Goal: Task Accomplishment & Management: Manage account settings

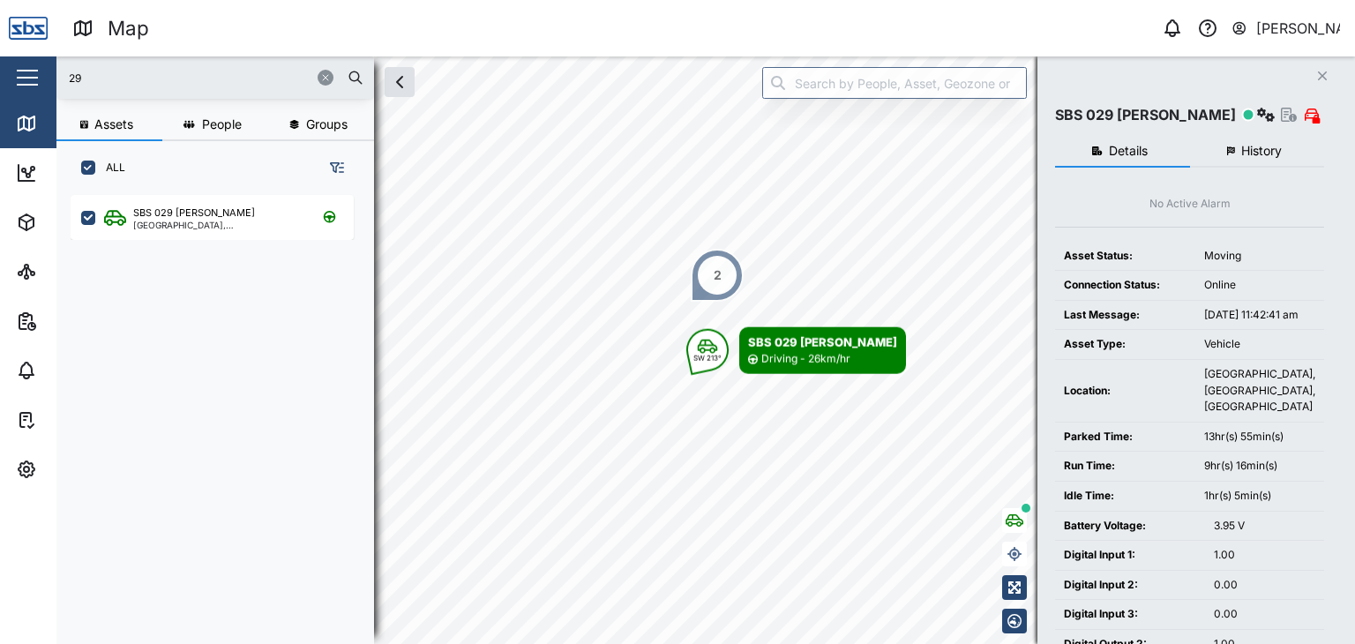
scroll to position [427, 275]
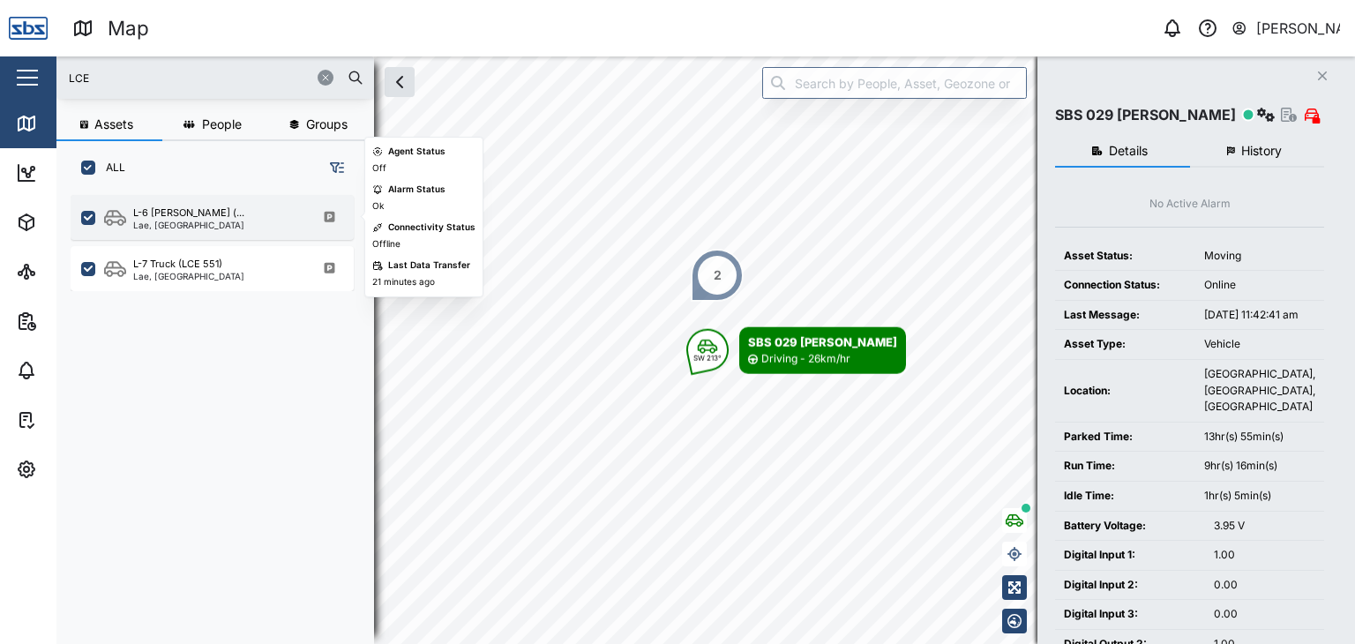
click at [198, 222] on div "Lae, [GEOGRAPHIC_DATA]" at bounding box center [188, 225] width 111 height 9
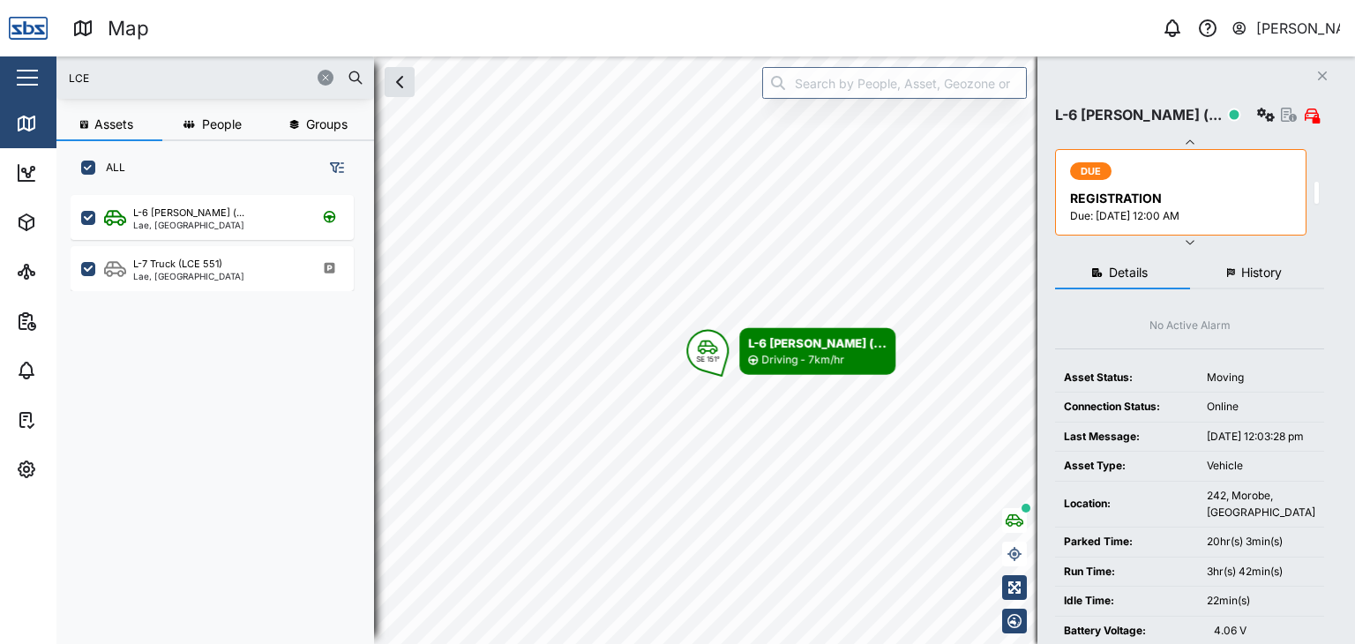
drag, startPoint x: 74, startPoint y: 83, endPoint x: 7, endPoint y: 89, distance: 67.3
click at [7, 89] on div "Map 0 [PERSON_NAME] Close Map Dashboard Assets ATS Camera Generator Personnel T…" at bounding box center [677, 322] width 1355 height 644
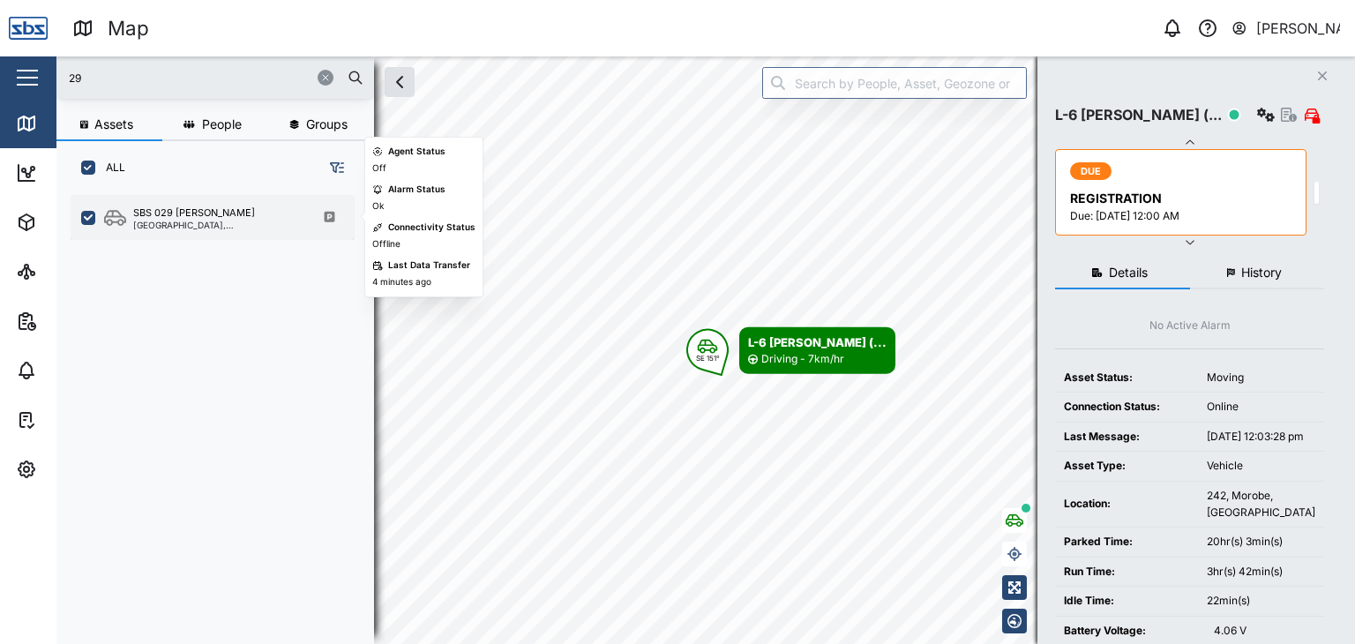
click at [173, 221] on div "[GEOGRAPHIC_DATA], [GEOGRAPHIC_DATA]" at bounding box center [217, 225] width 168 height 9
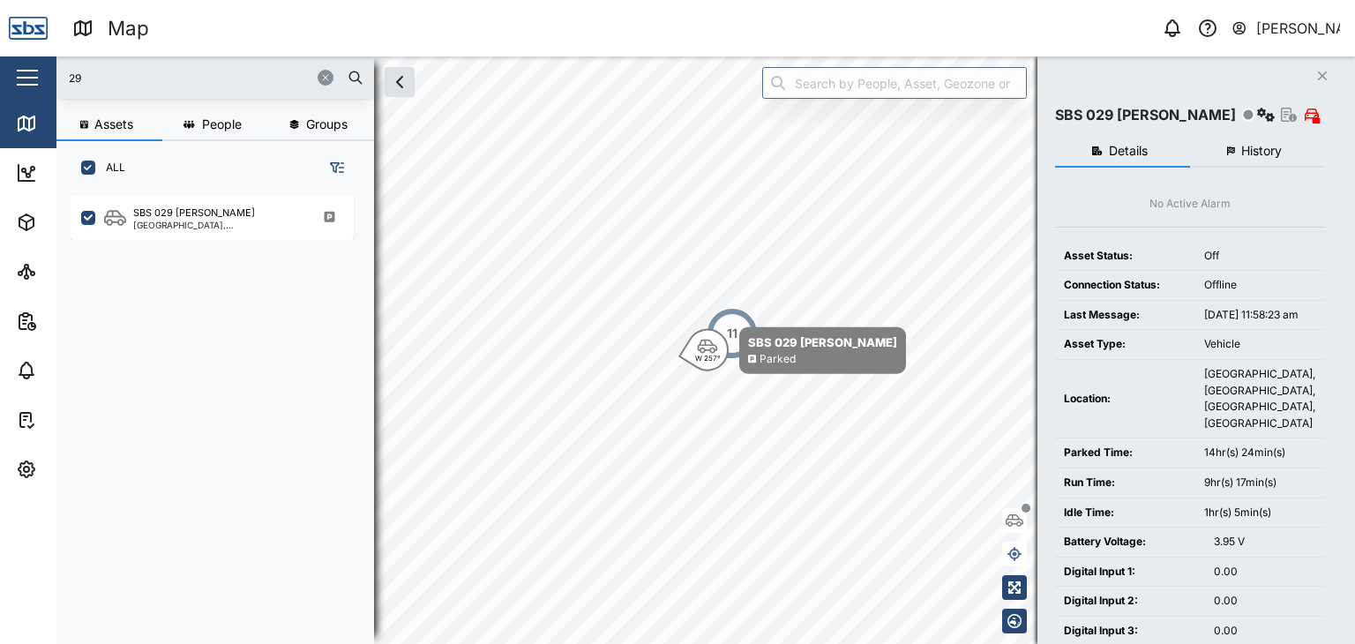
drag, startPoint x: 117, startPoint y: 69, endPoint x: 7, endPoint y: 75, distance: 110.4
click at [7, 75] on div "Map 0 [PERSON_NAME] Close Map Dashboard Assets ATS Camera Generator Personnel T…" at bounding box center [677, 322] width 1355 height 644
type input "32"
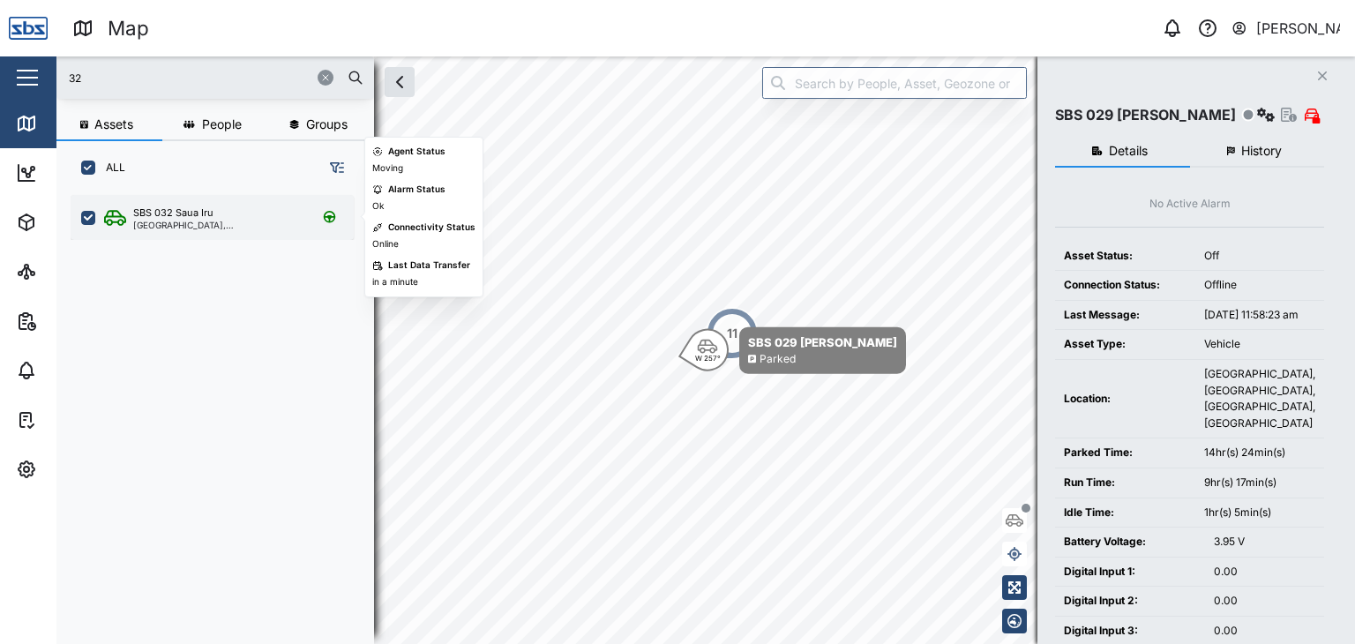
click at [170, 204] on div "SBS 032 Saua [GEOGRAPHIC_DATA], [GEOGRAPHIC_DATA]" at bounding box center [212, 217] width 283 height 45
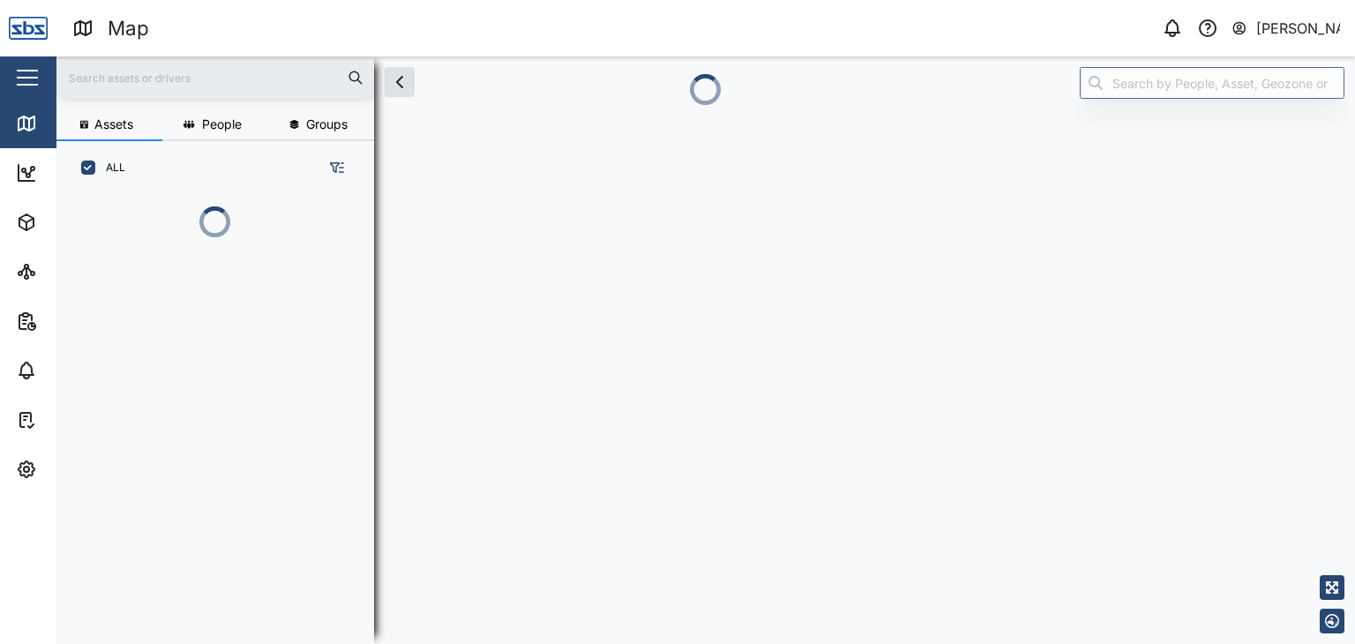
scroll to position [427, 275]
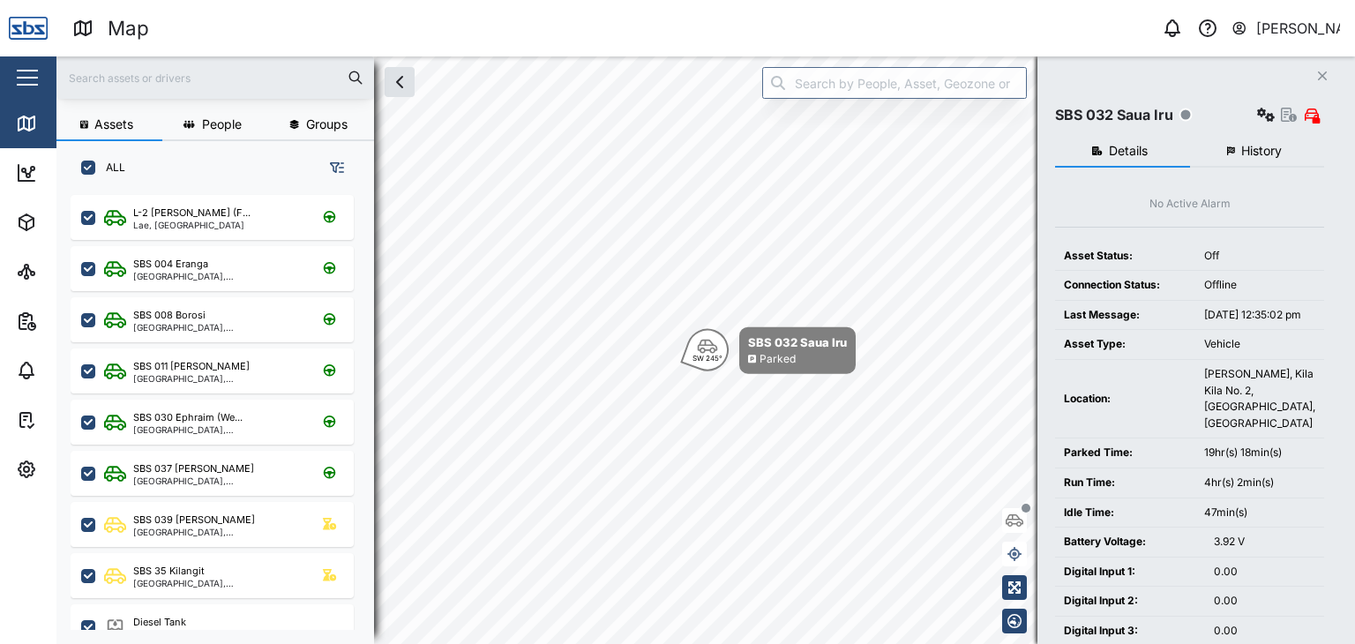
click at [153, 80] on input "text" at bounding box center [215, 77] width 296 height 26
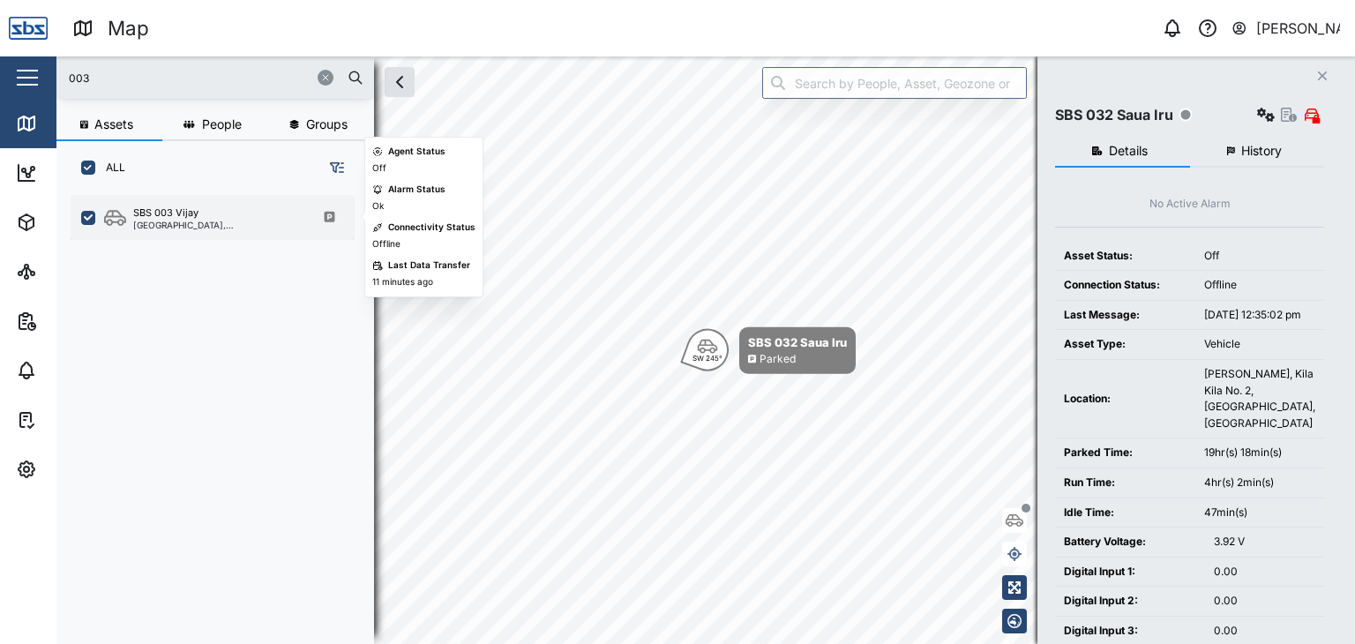
click at [228, 213] on div "SBS 003 Vijay" at bounding box center [217, 213] width 168 height 15
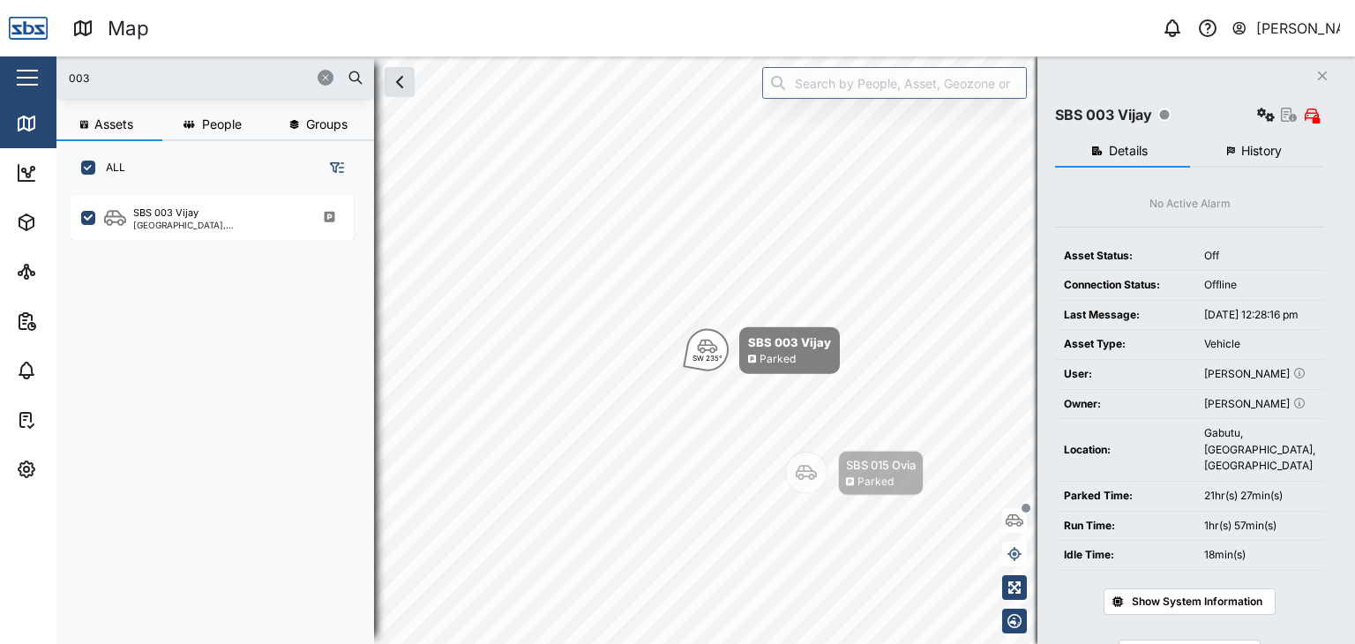
drag, startPoint x: 92, startPoint y: 82, endPoint x: 45, endPoint y: 86, distance: 46.9
click at [45, 86] on div "Map 0 Vijay Kumar Close Map Dashboard Assets ATS Camera Generator Personnel Tan…" at bounding box center [677, 322] width 1355 height 644
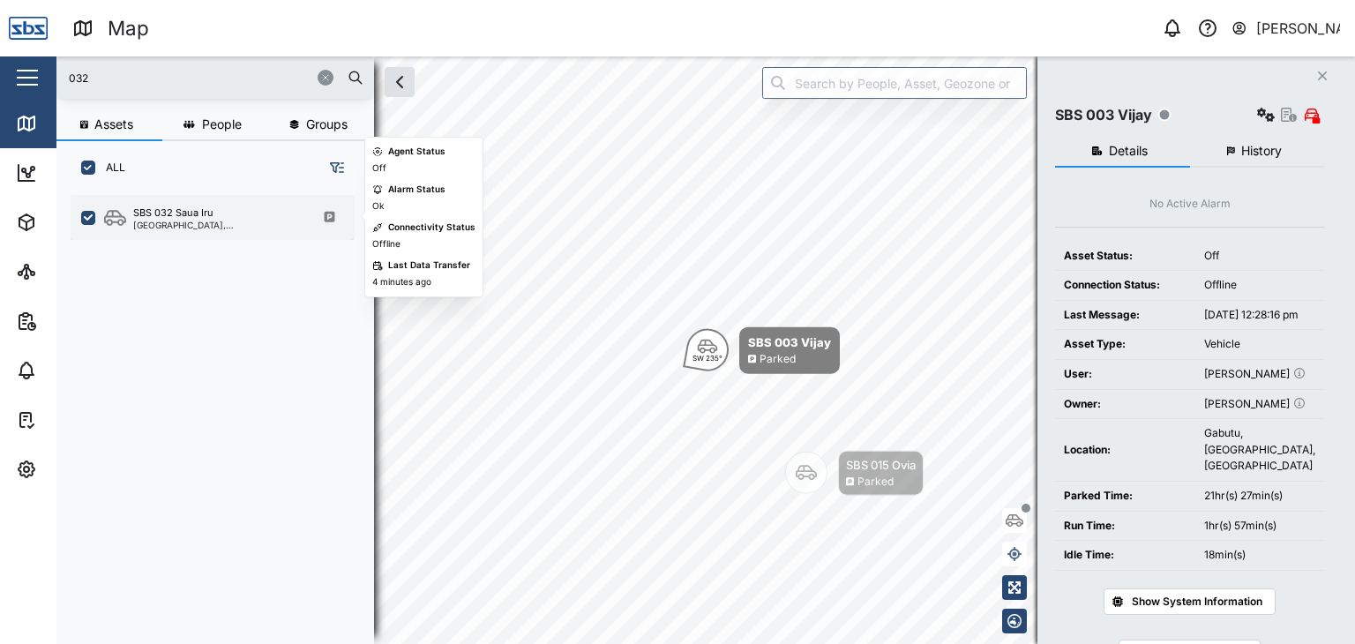
click at [226, 228] on div "[GEOGRAPHIC_DATA], [GEOGRAPHIC_DATA]" at bounding box center [217, 225] width 168 height 9
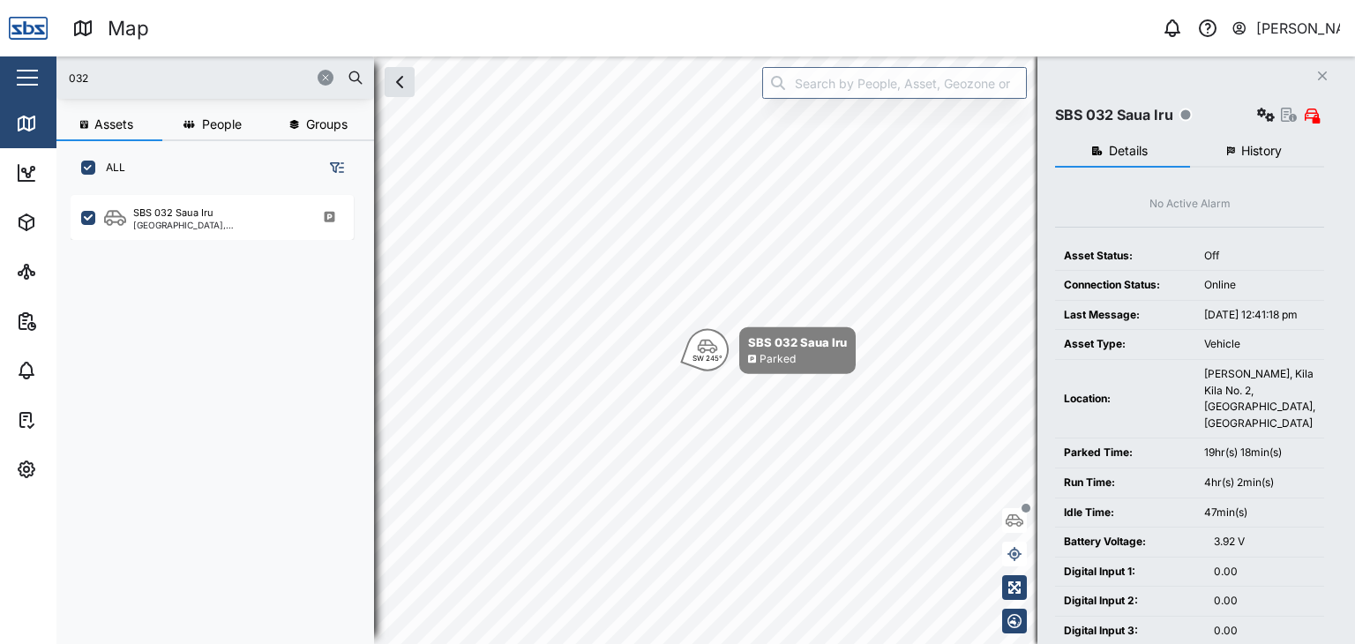
drag, startPoint x: 123, startPoint y: 82, endPoint x: 35, endPoint y: 87, distance: 88.4
click at [35, 87] on div "Map 0 Vijay Kumar Close Map Dashboard Assets ATS Camera Generator Personnel Tan…" at bounding box center [677, 322] width 1355 height 644
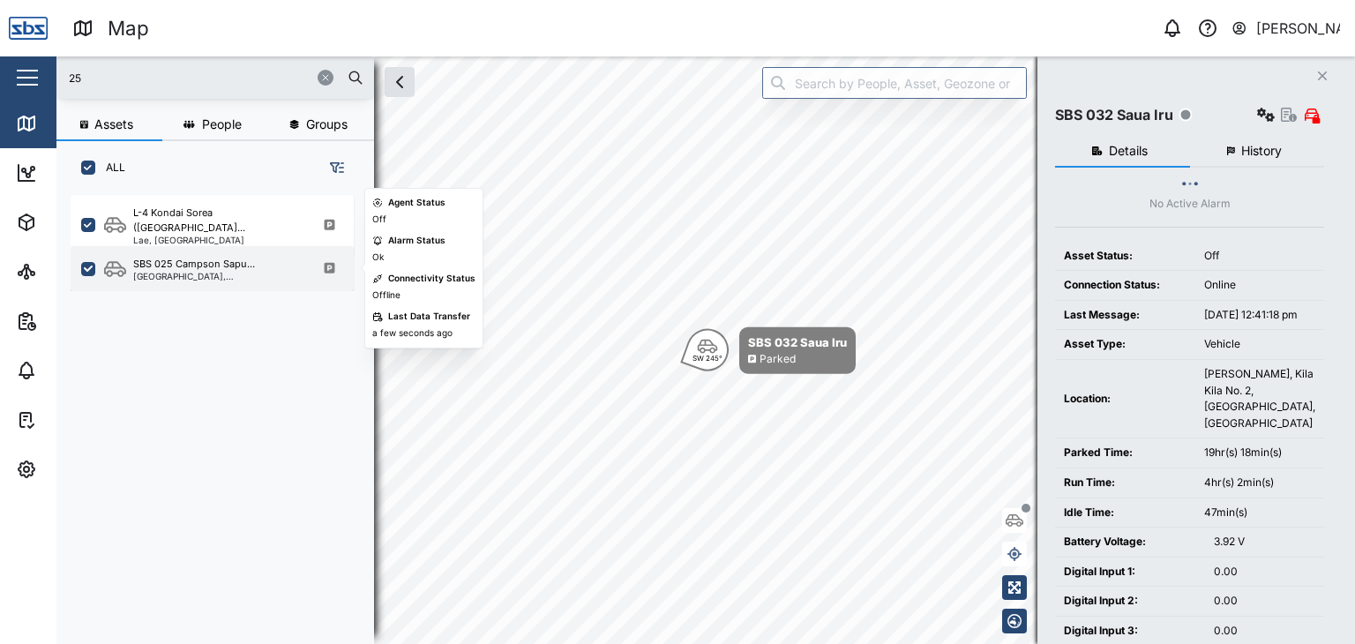
click at [167, 276] on div "[GEOGRAPHIC_DATA], [GEOGRAPHIC_DATA]" at bounding box center [217, 276] width 168 height 9
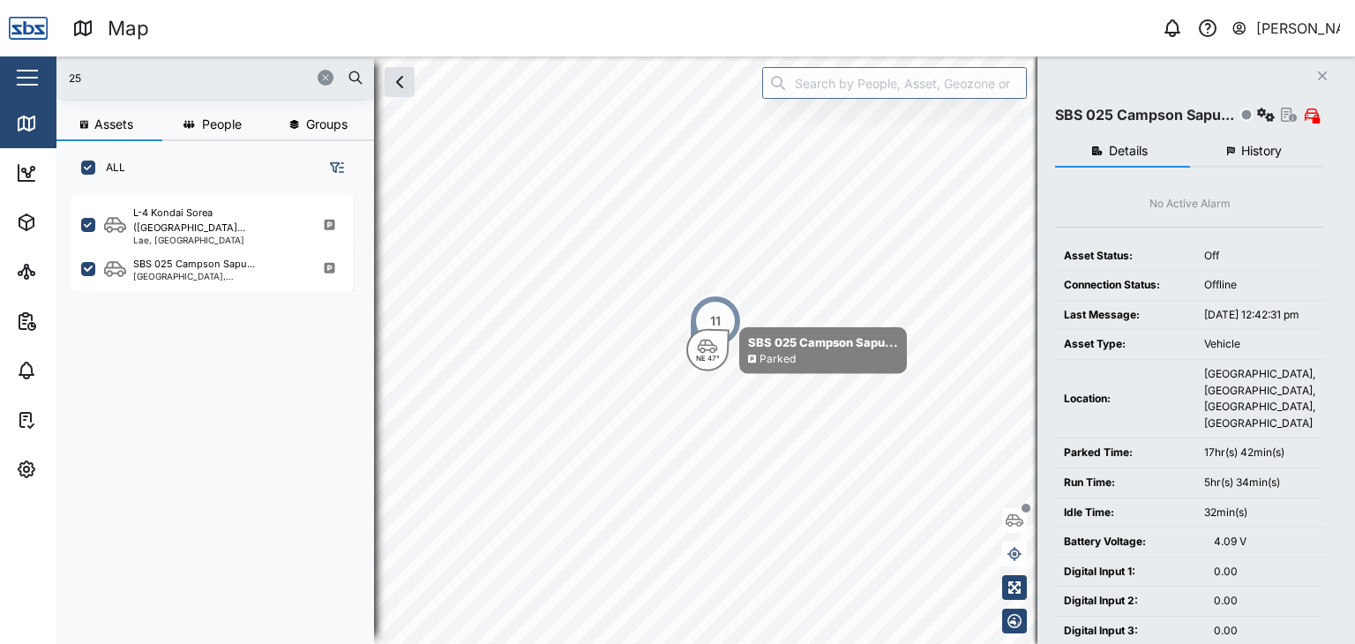
drag, startPoint x: 94, startPoint y: 80, endPoint x: 60, endPoint y: 81, distance: 33.5
click at [60, 81] on div "25" at bounding box center [215, 77] width 318 height 42
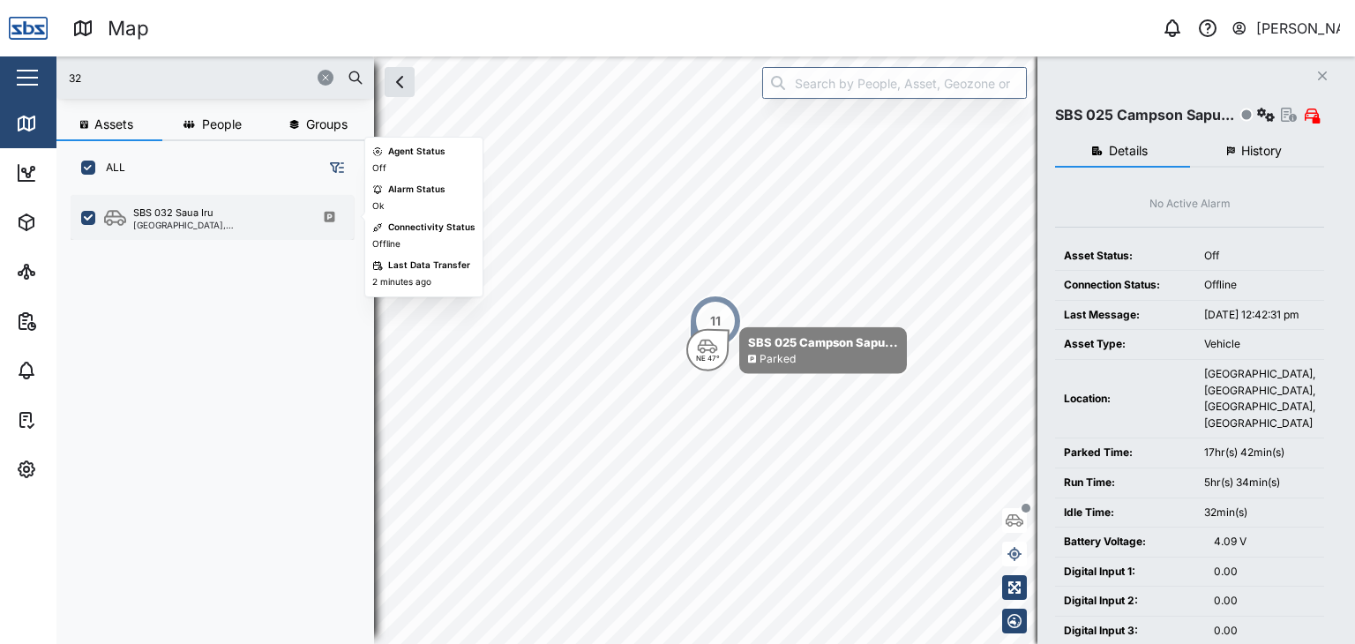
click at [180, 221] on div "[GEOGRAPHIC_DATA], [GEOGRAPHIC_DATA]" at bounding box center [217, 225] width 168 height 9
click at [209, 213] on div "SBS 032 Saua Iru" at bounding box center [173, 213] width 80 height 15
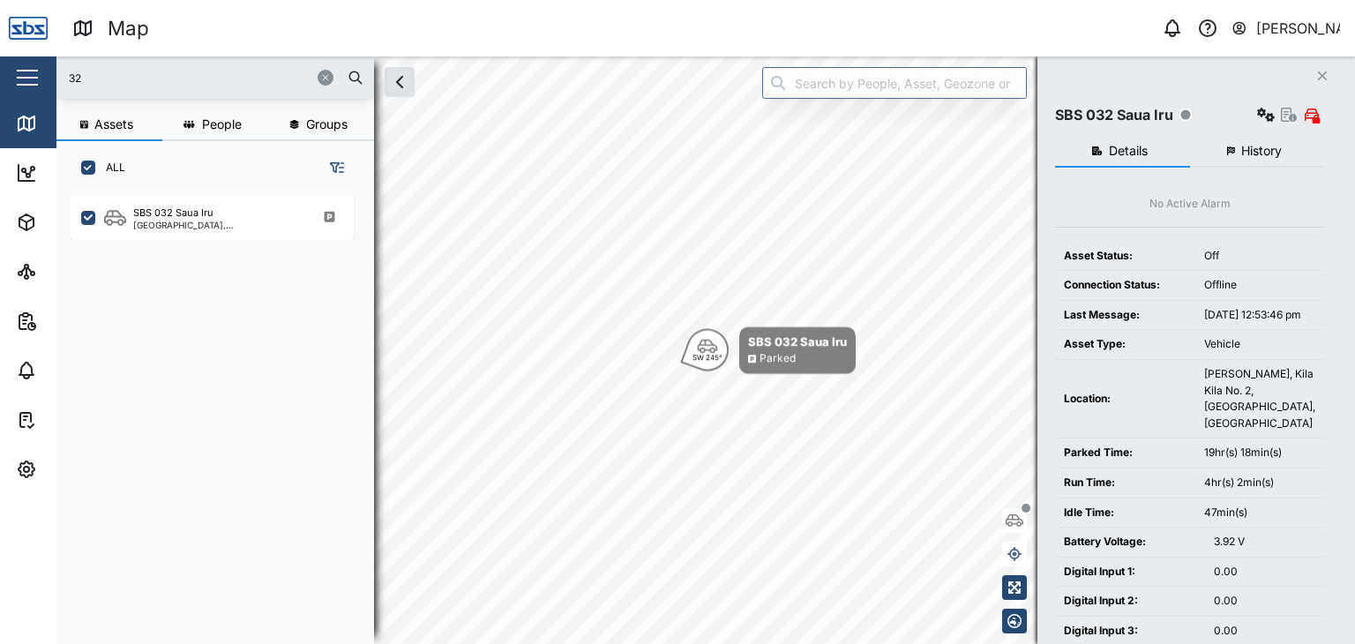
drag, startPoint x: 104, startPoint y: 80, endPoint x: 57, endPoint y: 64, distance: 49.4
click at [57, 64] on div "32" at bounding box center [215, 77] width 318 height 42
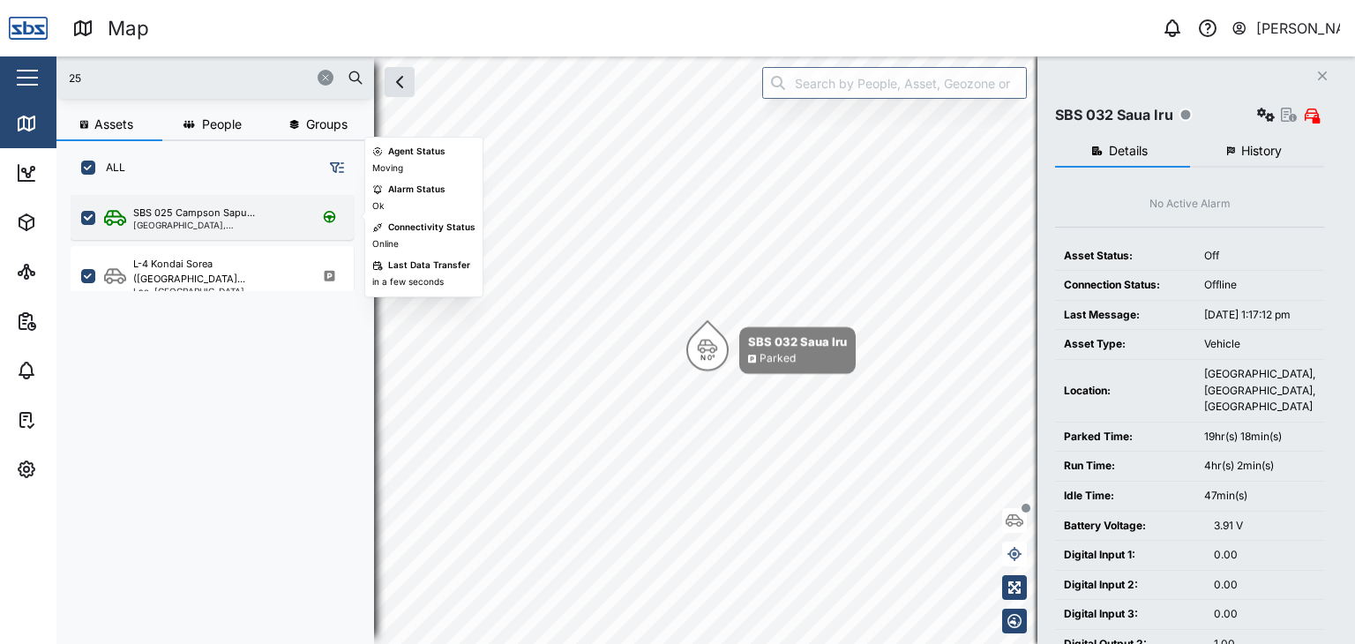
click at [206, 223] on div "[GEOGRAPHIC_DATA], [GEOGRAPHIC_DATA]" at bounding box center [217, 225] width 168 height 9
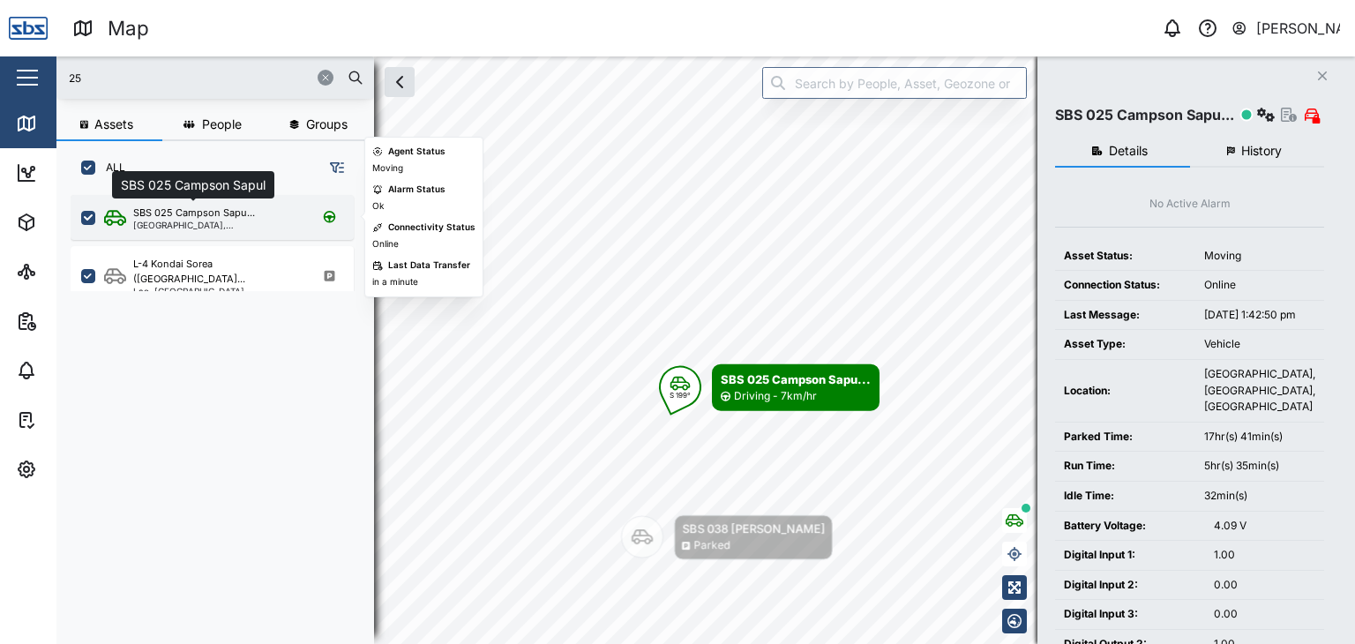
click at [171, 210] on div "SBS 025 Campson Sapu..." at bounding box center [194, 213] width 122 height 15
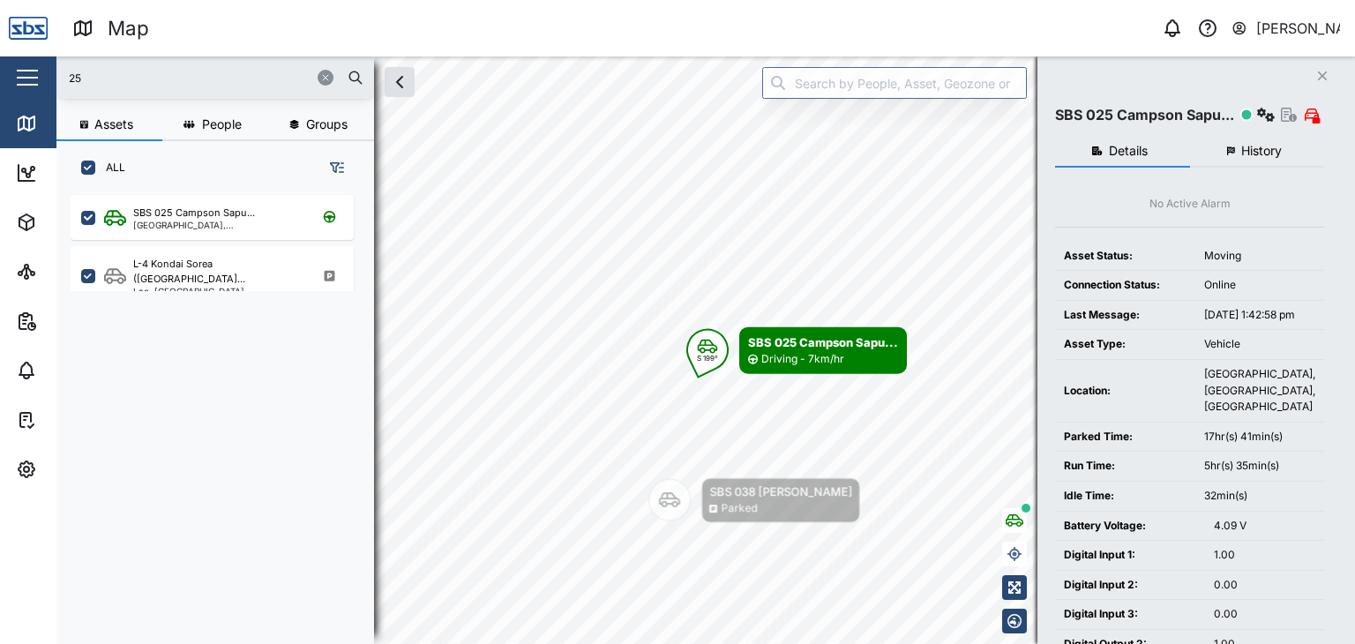
click at [42, 75] on div "Map 0 Vijay Kumar Close Map Dashboard Assets ATS Camera Generator Personnel Tan…" at bounding box center [677, 322] width 1355 height 644
type input "5"
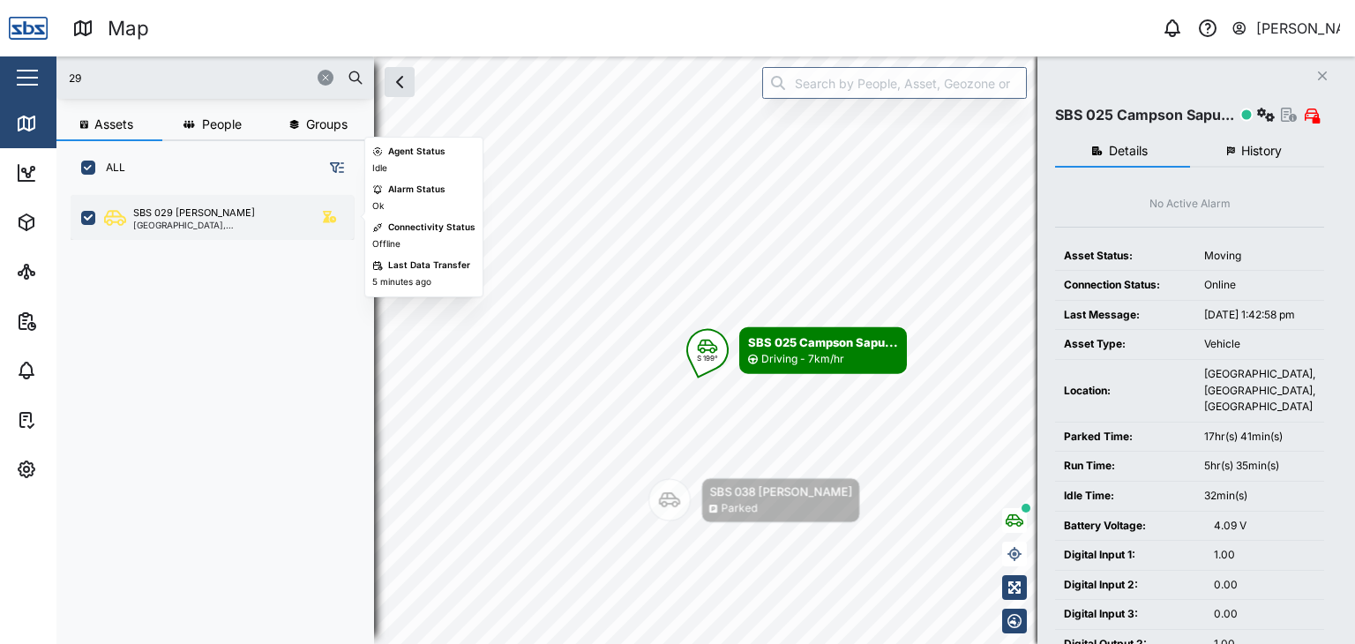
click at [209, 222] on div "[GEOGRAPHIC_DATA], [GEOGRAPHIC_DATA]" at bounding box center [217, 225] width 168 height 9
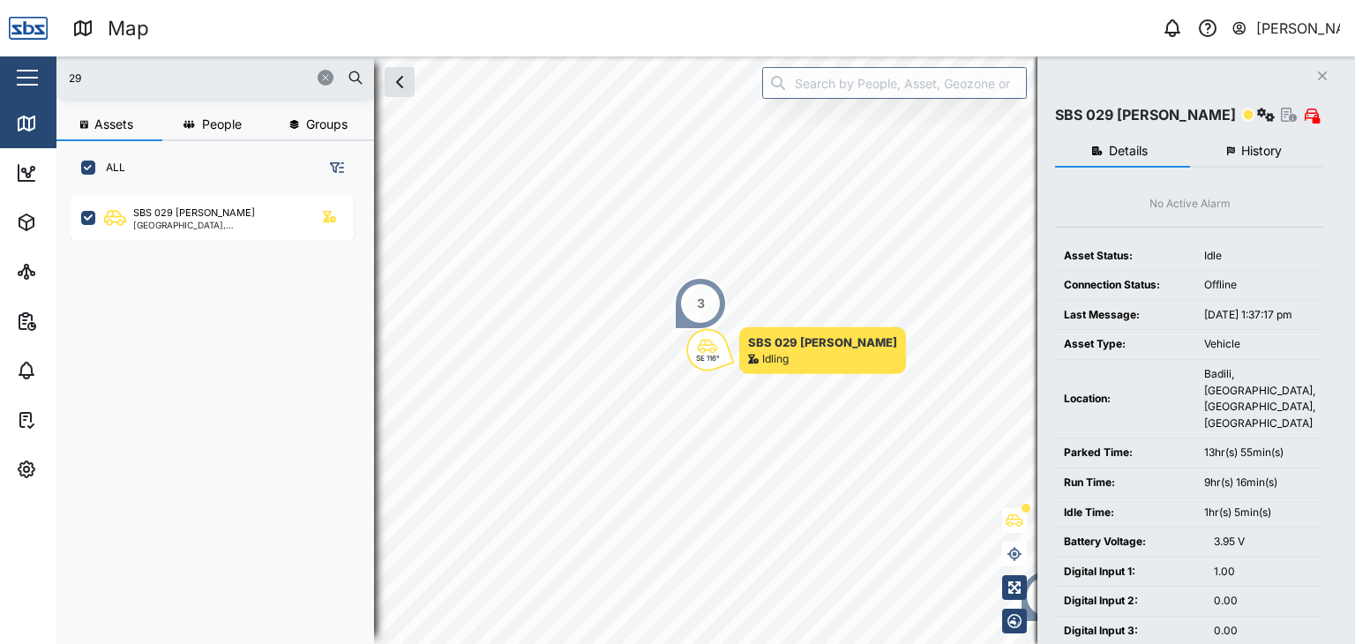
drag, startPoint x: 109, startPoint y: 73, endPoint x: 3, endPoint y: 68, distance: 106.9
click at [3, 68] on div "Map 0 Vijay Kumar Close Map Dashboard Assets ATS Camera Generator Personnel Tan…" at bounding box center [677, 322] width 1355 height 644
type input "16"
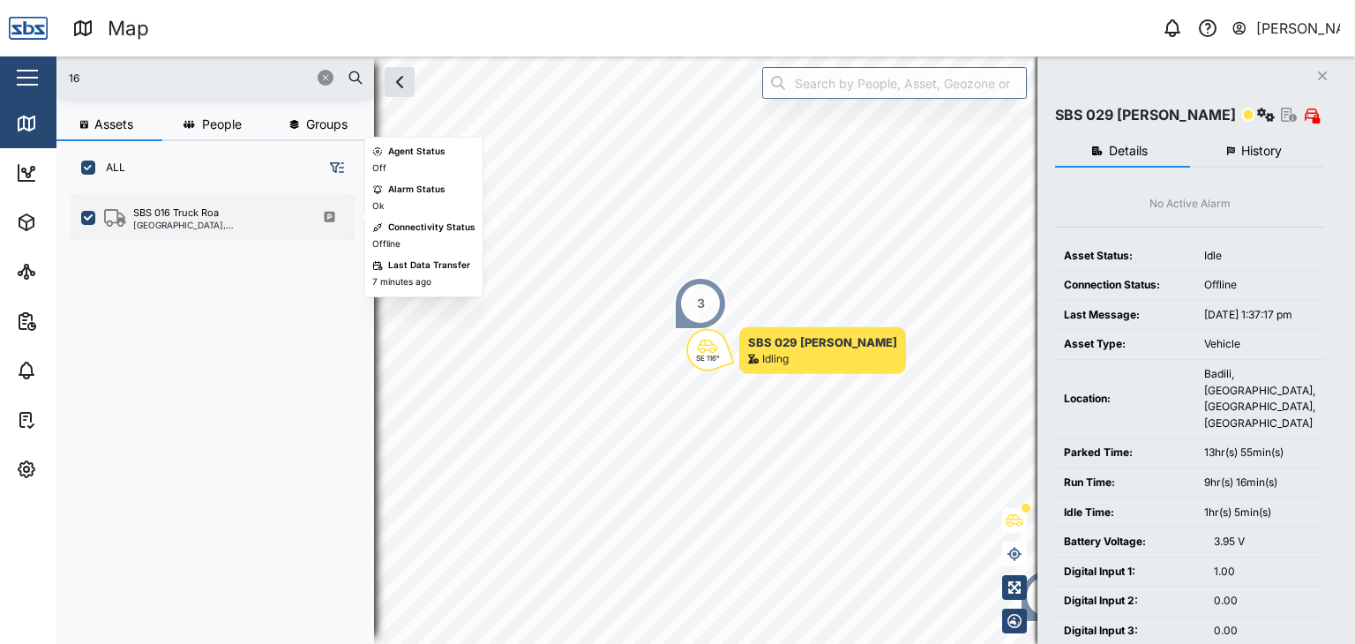
click at [153, 206] on div "SBS 016 Truck Roa" at bounding box center [176, 213] width 86 height 15
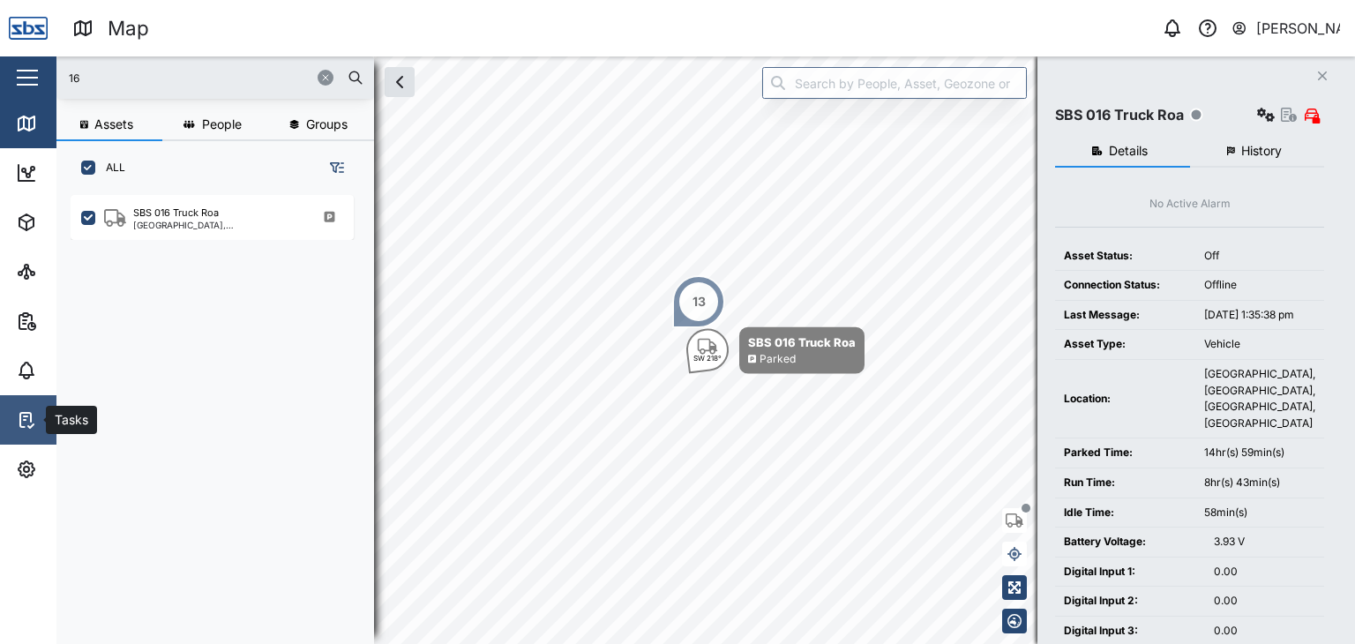
click at [29, 418] on icon at bounding box center [26, 419] width 21 height 21
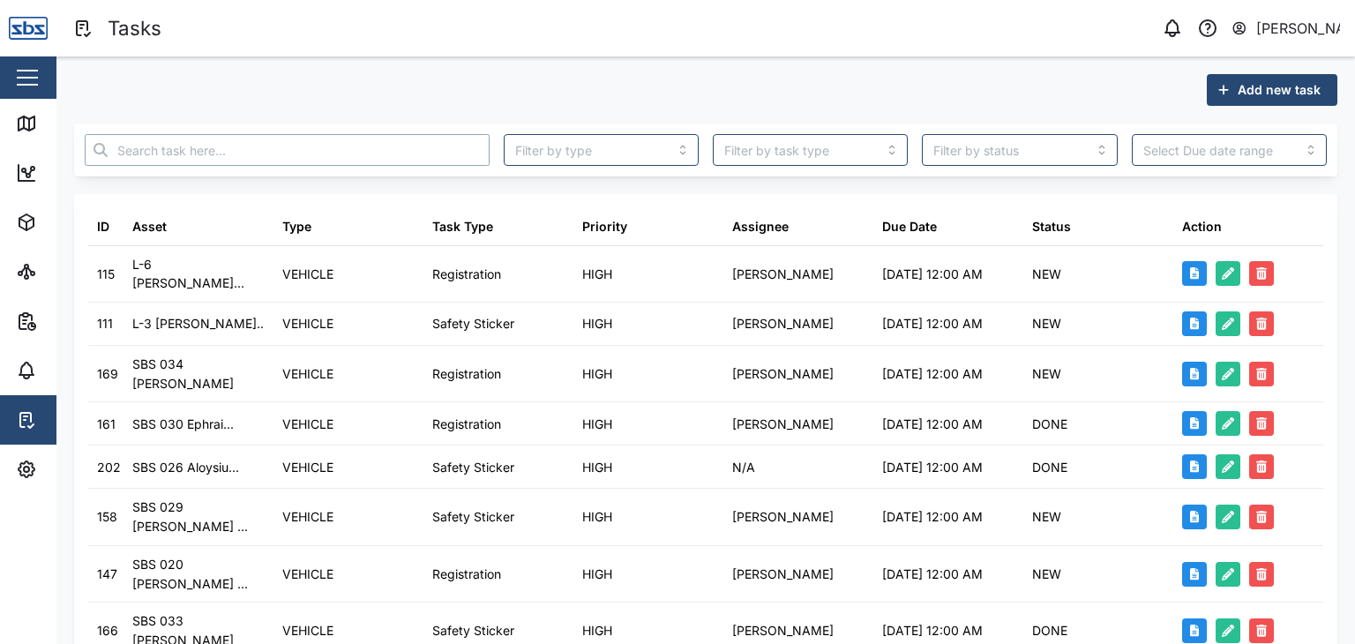
click at [241, 149] on input "text" at bounding box center [287, 150] width 405 height 32
click at [674, 154] on input "search" at bounding box center [601, 150] width 195 height 32
click at [1091, 153] on input "search" at bounding box center [1019, 150] width 195 height 32
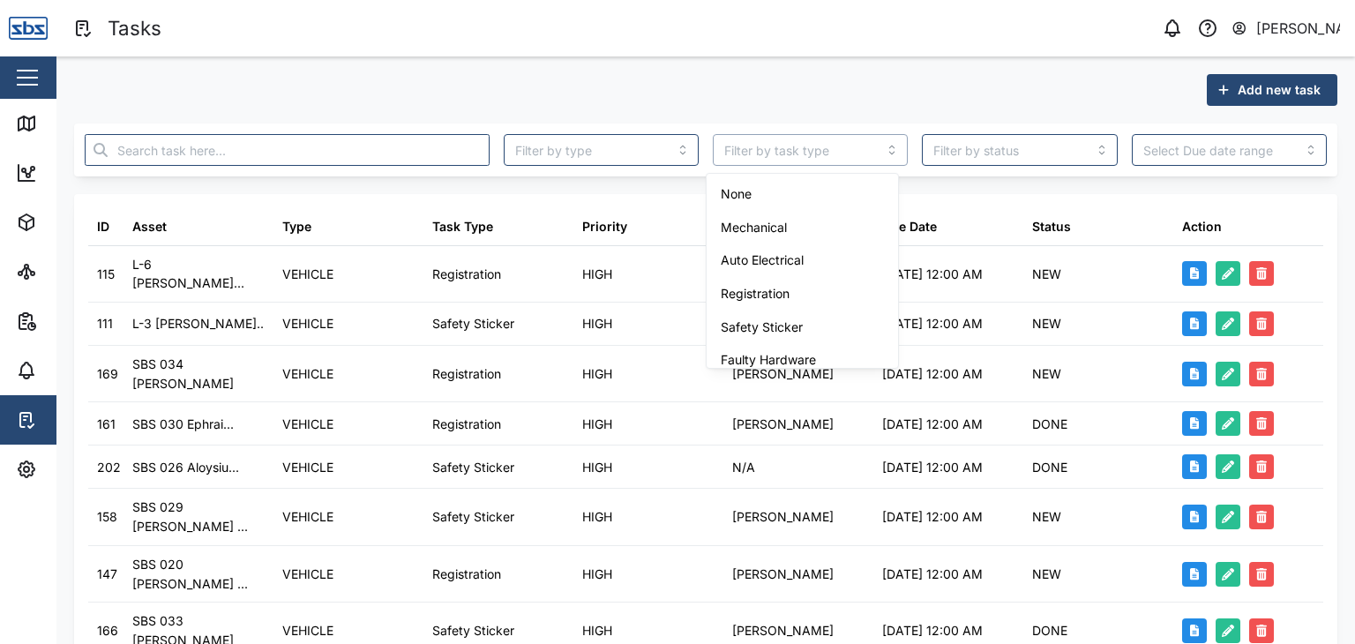
click at [883, 154] on input "search" at bounding box center [810, 150] width 195 height 32
type input "Registration"
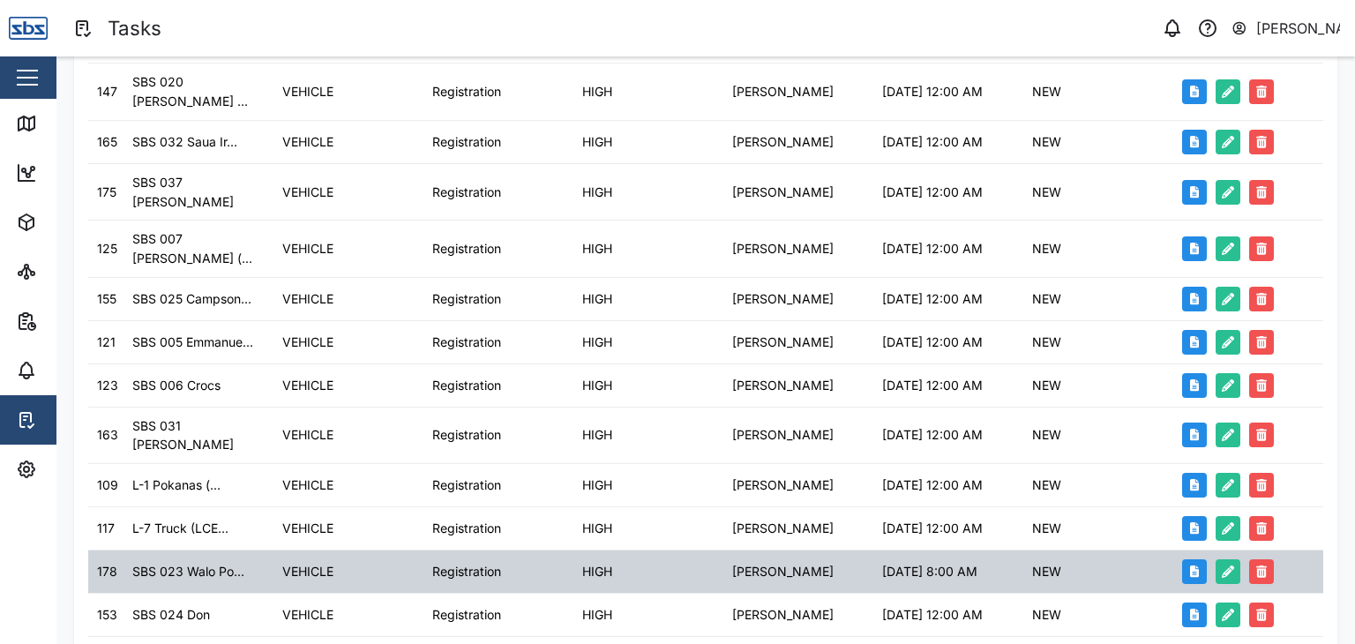
scroll to position [176, 0]
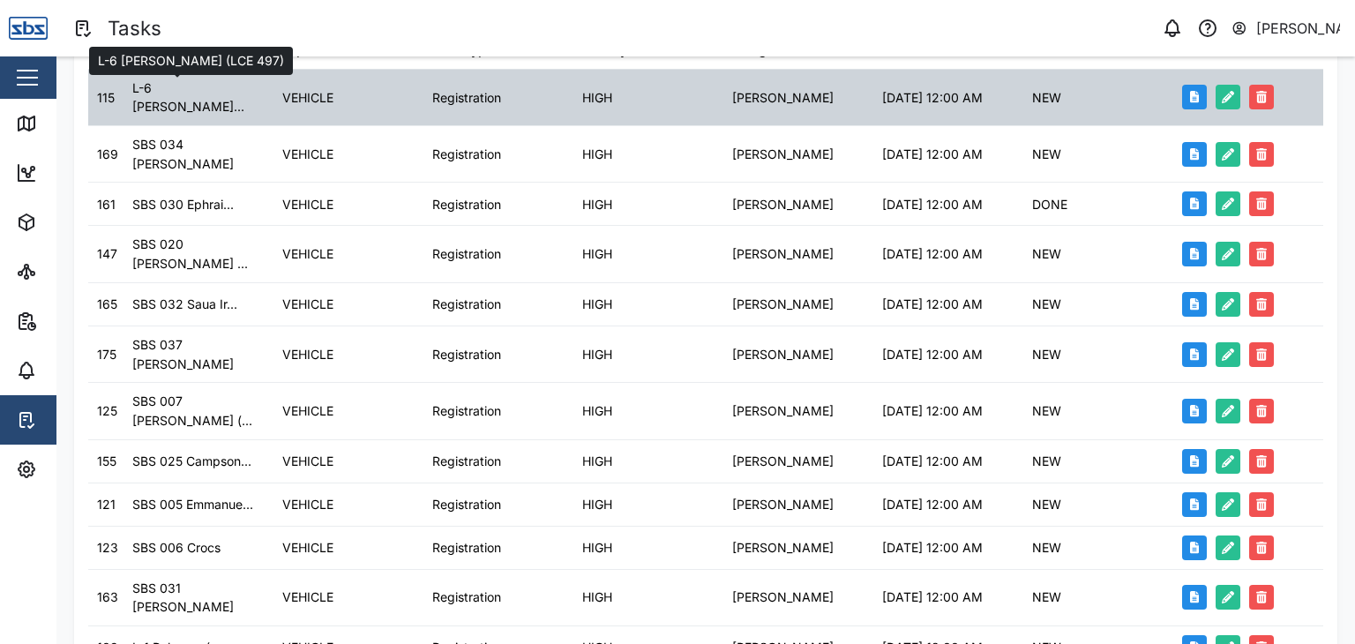
click at [206, 96] on div "L-6 Brett Rich..." at bounding box center [198, 98] width 132 height 38
click at [1222, 93] on icon "button" at bounding box center [1228, 97] width 12 height 12
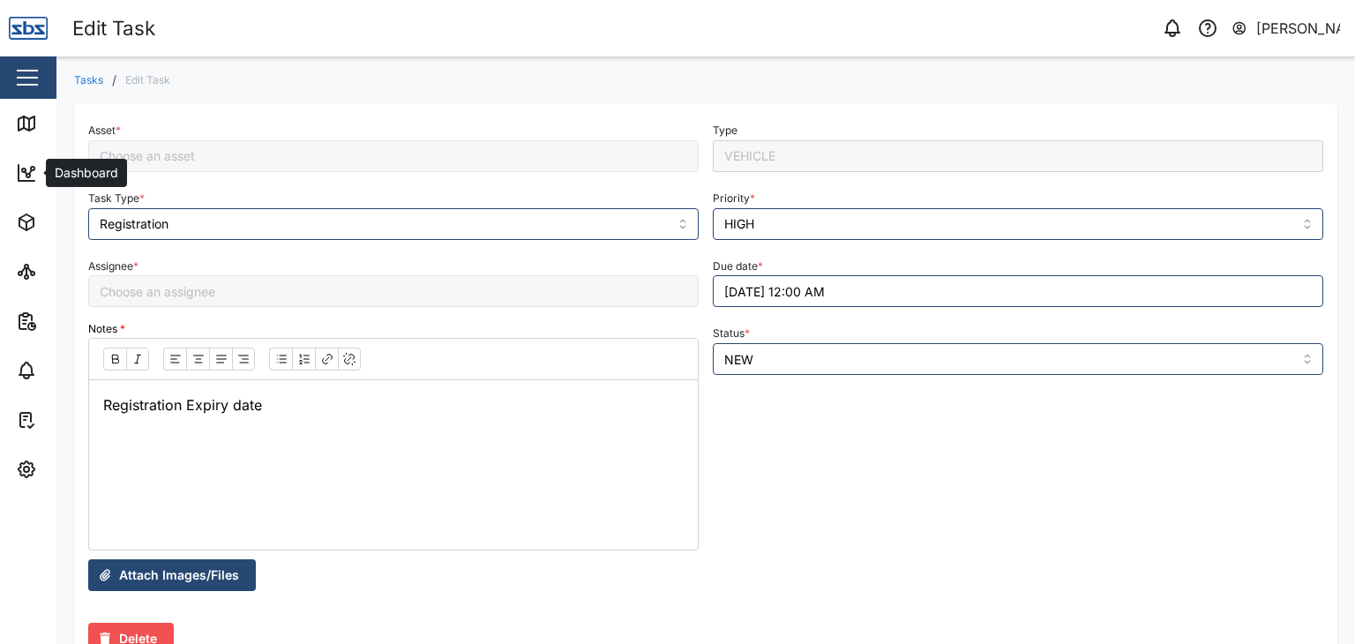
type input "[PERSON_NAME]"
type input "L-6 Brett Richard (LCE 497)"
click at [740, 297] on button "14/10/2025 12:00 AM" at bounding box center [1018, 291] width 610 height 32
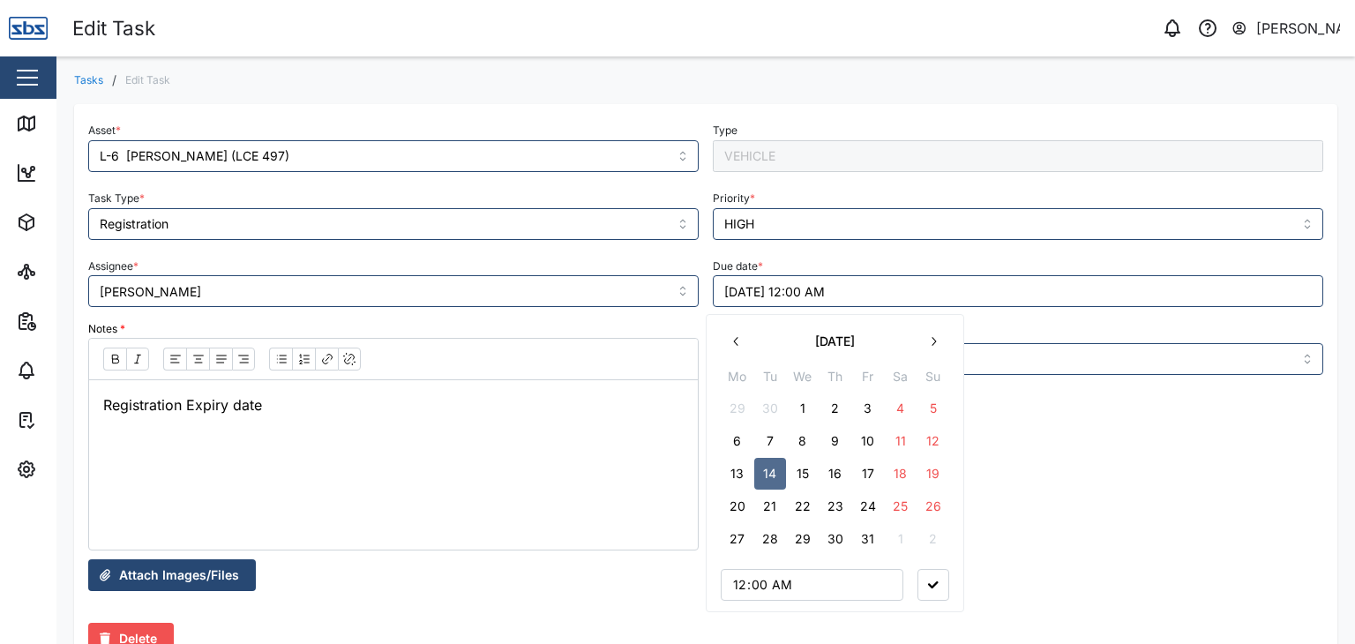
click at [938, 343] on icon "button" at bounding box center [933, 341] width 14 height 14
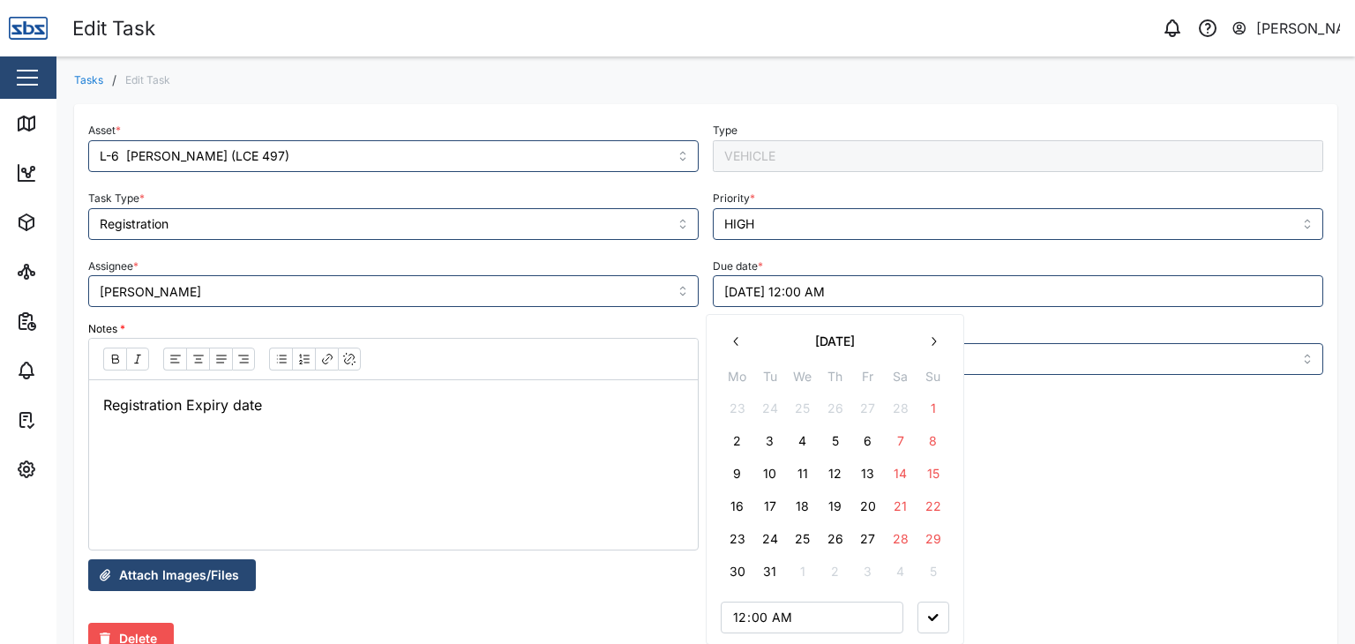
click at [938, 343] on icon "button" at bounding box center [933, 341] width 14 height 14
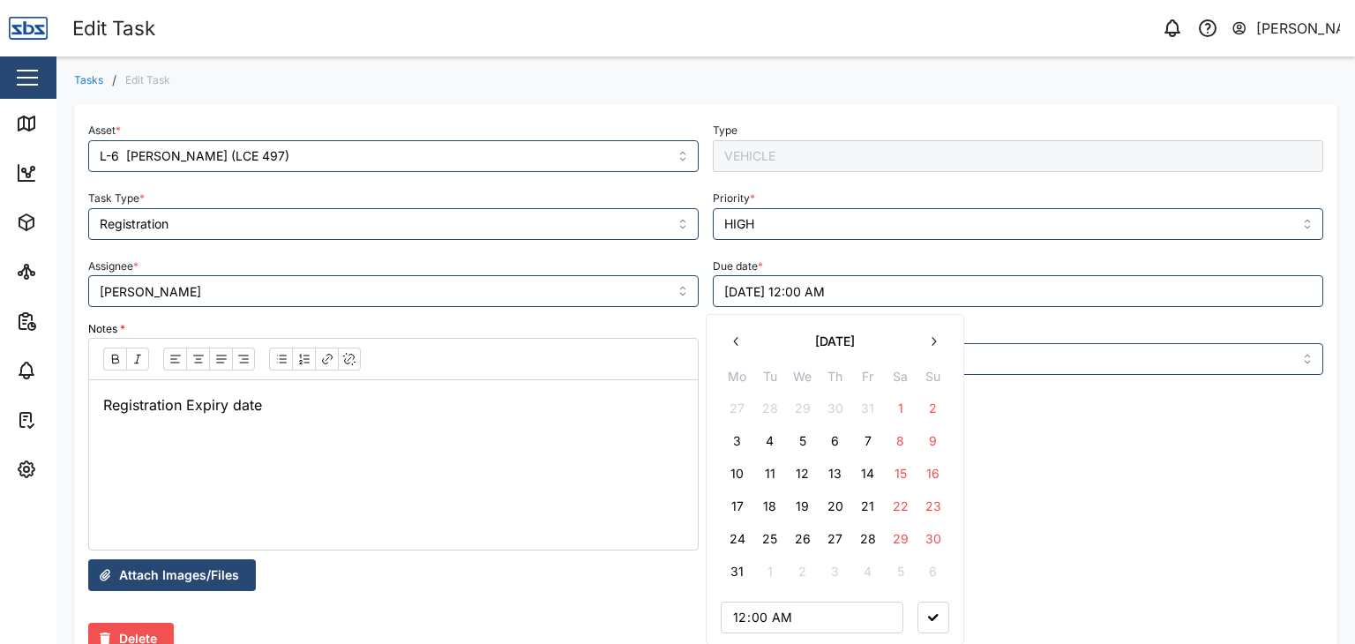
click at [938, 343] on icon "button" at bounding box center [933, 341] width 14 height 14
click at [798, 468] on button "14" at bounding box center [803, 474] width 32 height 32
click at [932, 582] on icon "button" at bounding box center [933, 584] width 11 height 7
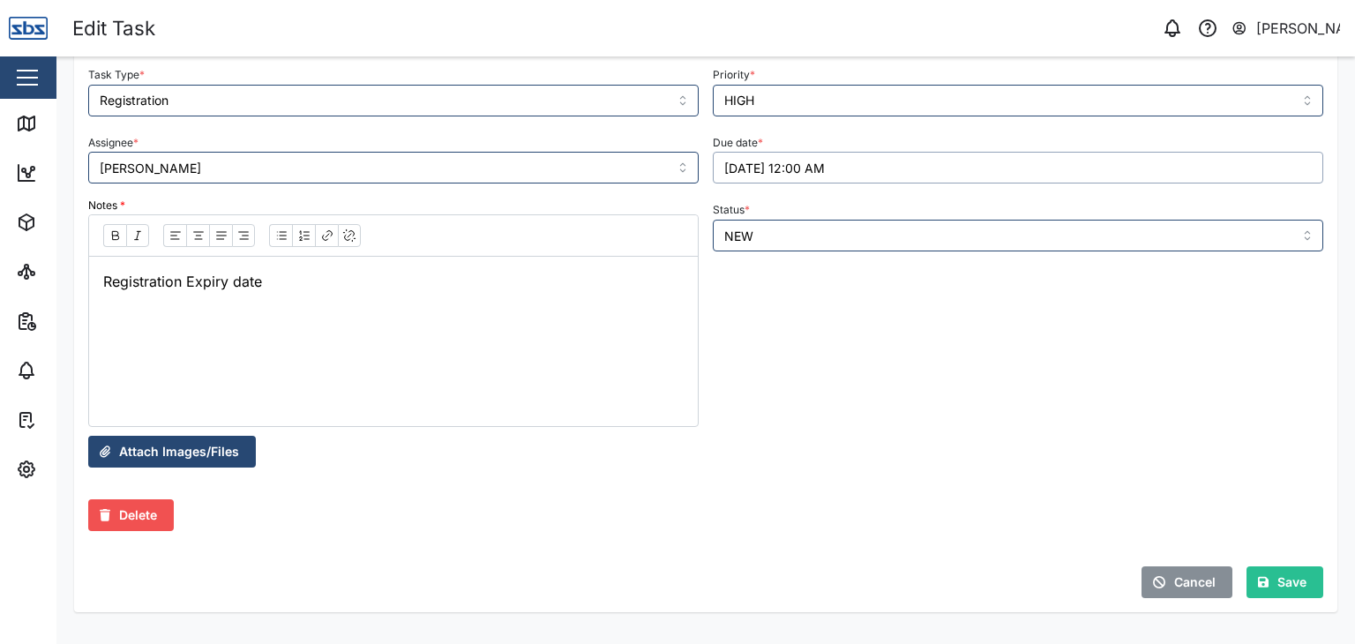
scroll to position [127, 0]
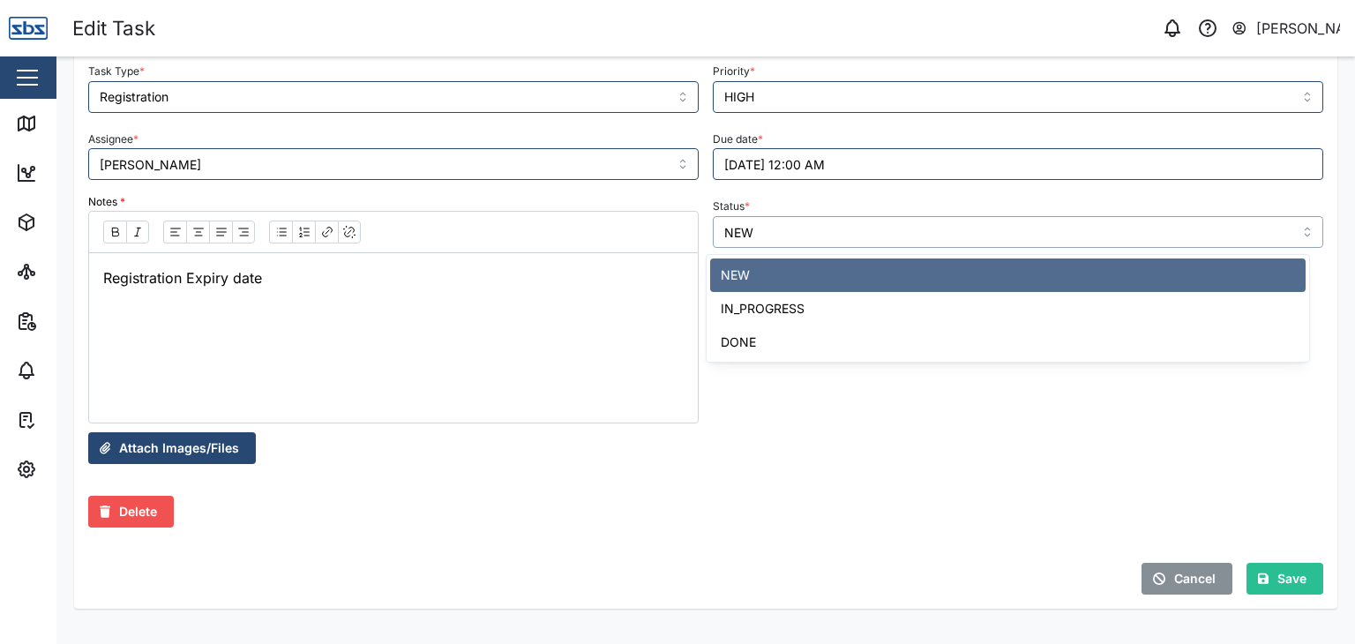
click at [1298, 230] on input "NEW" at bounding box center [1018, 232] width 610 height 32
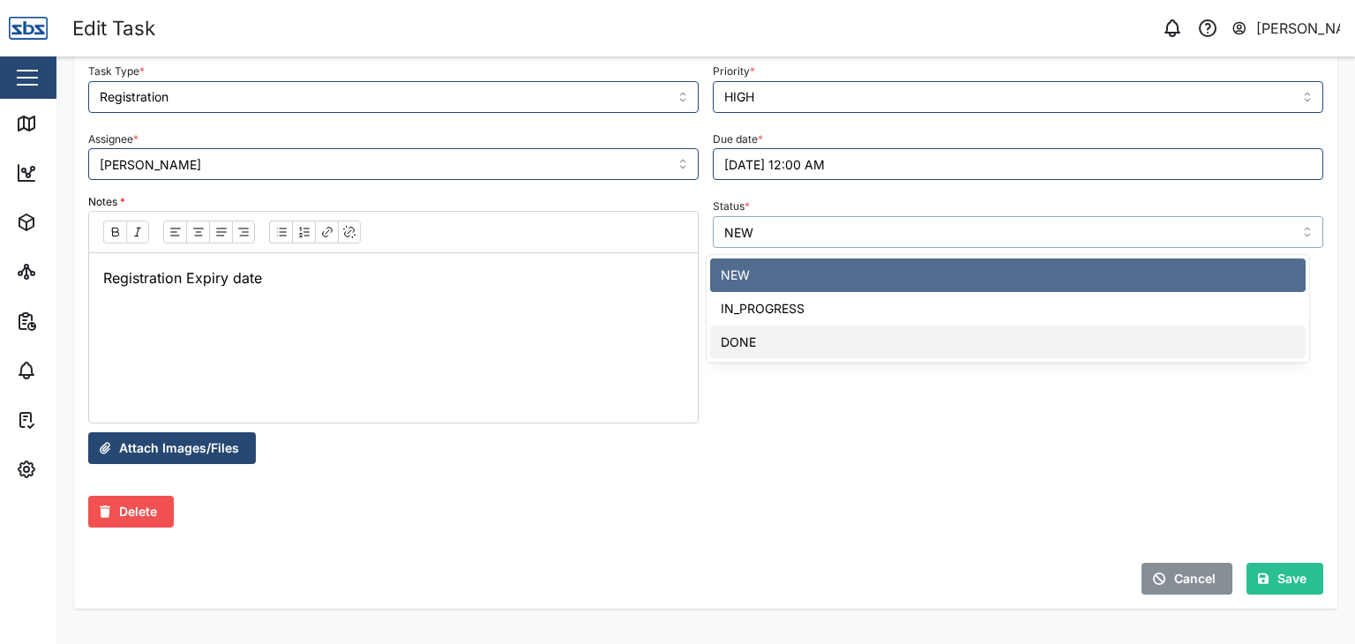
type input "DONE"
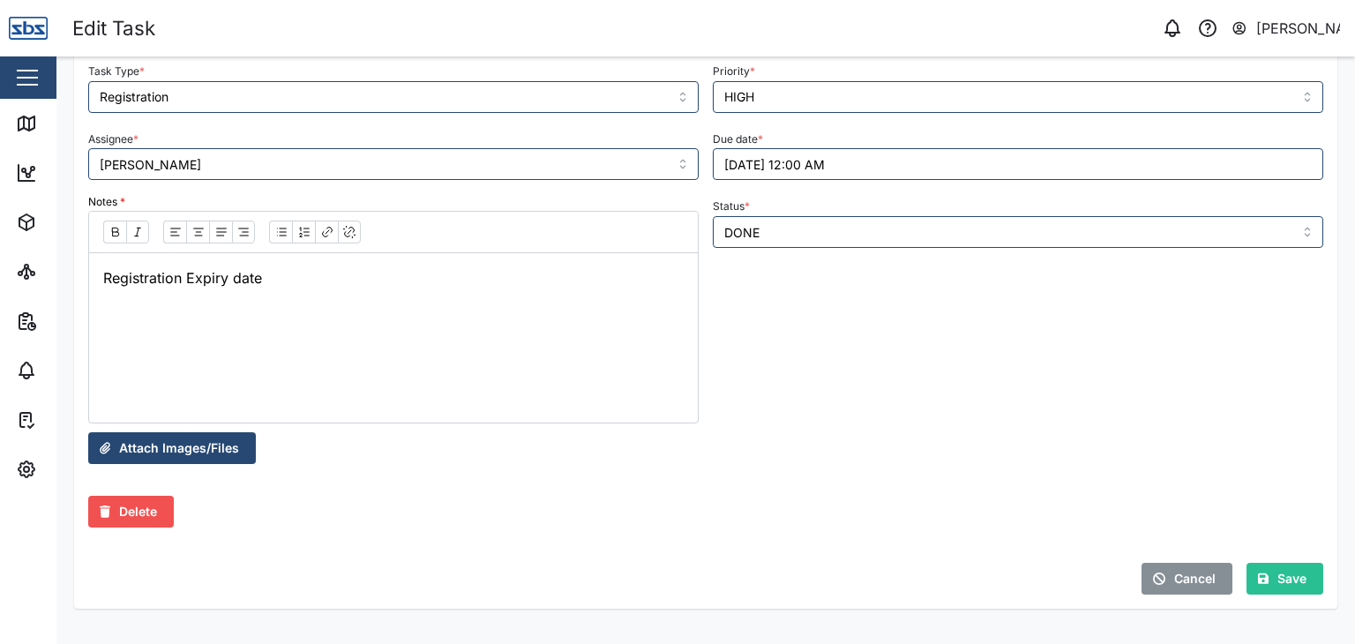
click at [1277, 580] on span "Save" at bounding box center [1291, 579] width 29 height 30
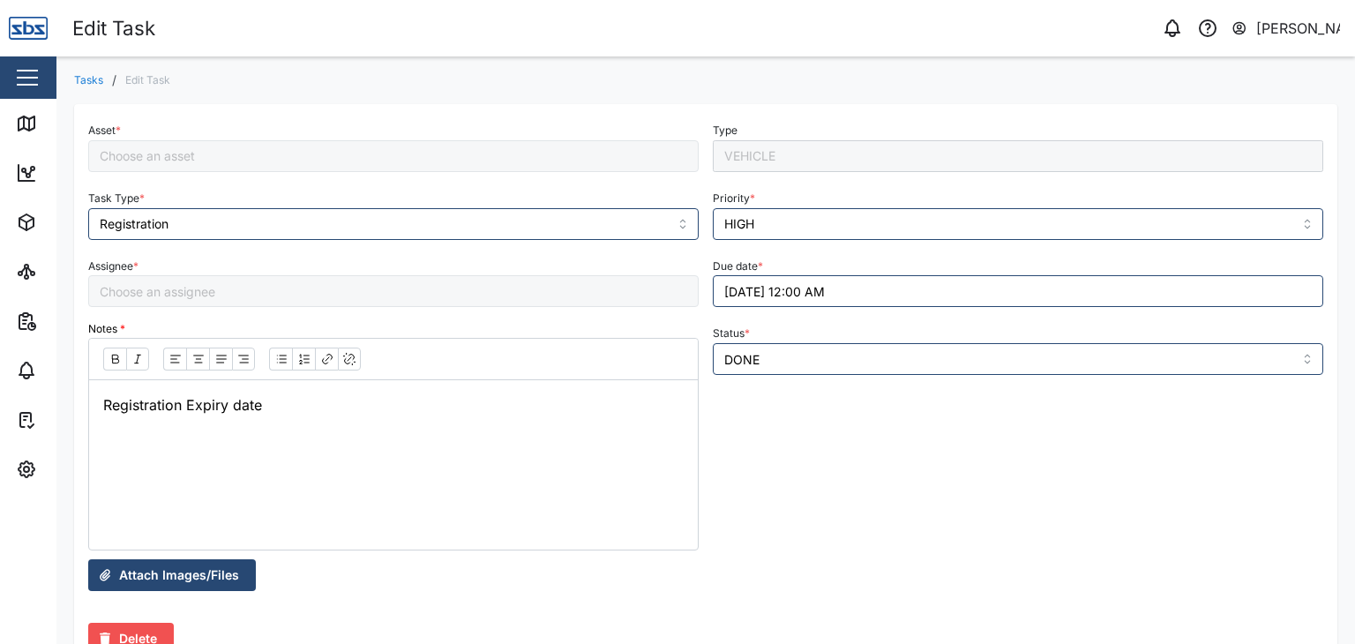
type input "[PERSON_NAME]"
type input "L-6 Brett Richard (LCE 497)"
type input "[PERSON_NAME]"
click at [31, 118] on icon at bounding box center [27, 123] width 16 height 14
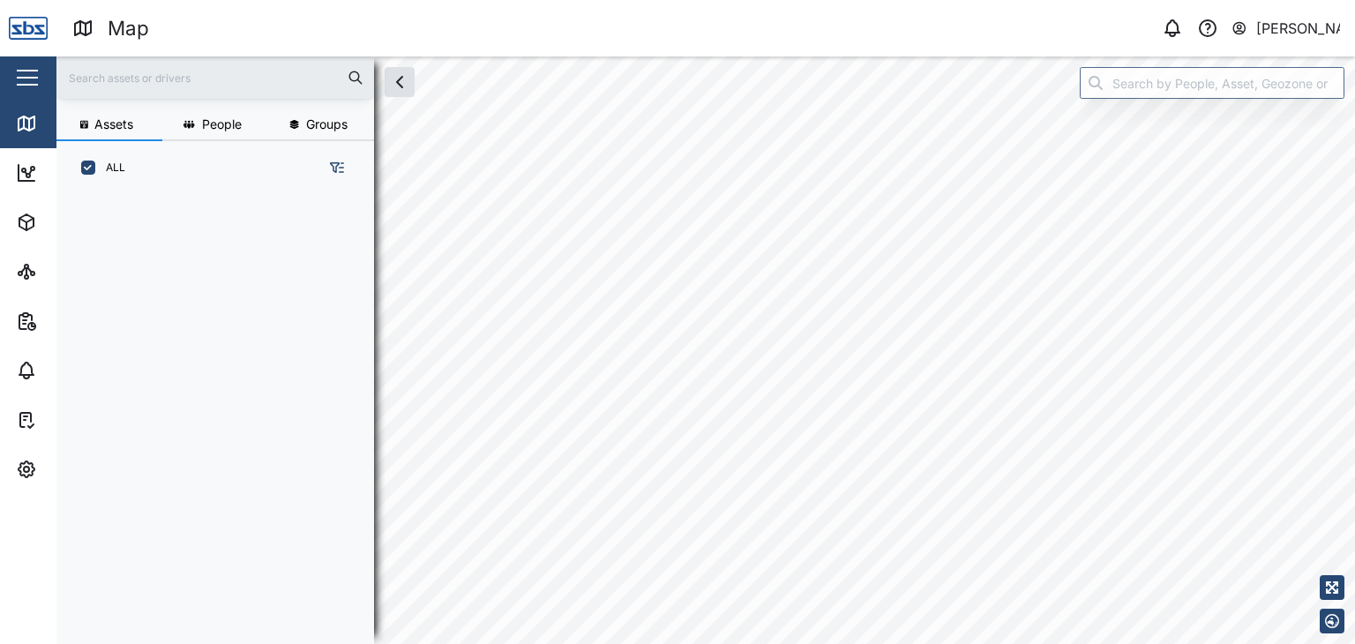
scroll to position [427, 275]
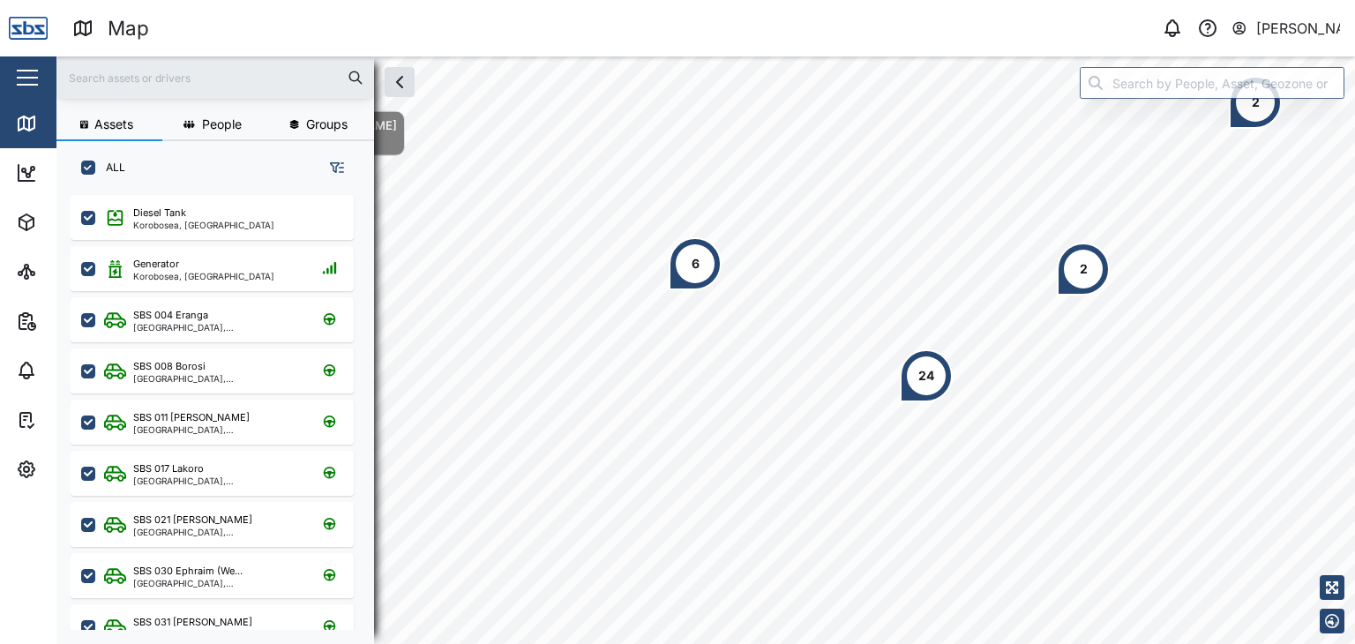
click at [123, 79] on input "text" at bounding box center [215, 77] width 296 height 26
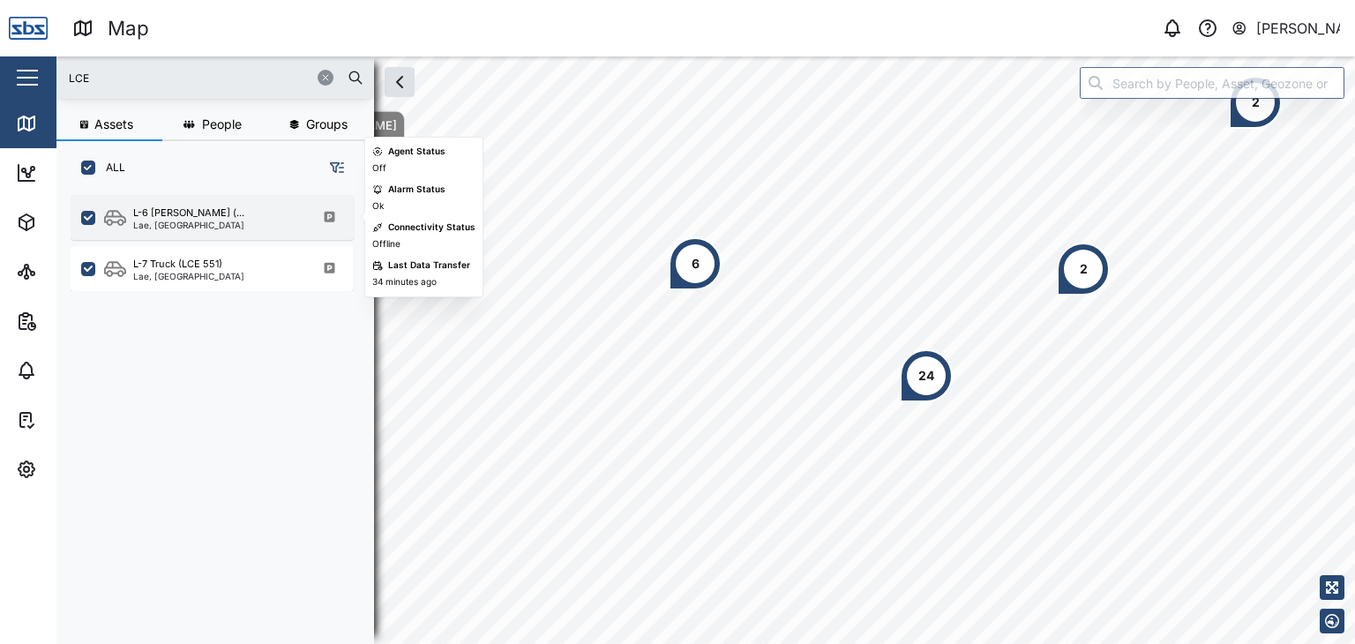
click at [212, 221] on div "Lae, [GEOGRAPHIC_DATA]" at bounding box center [188, 225] width 111 height 9
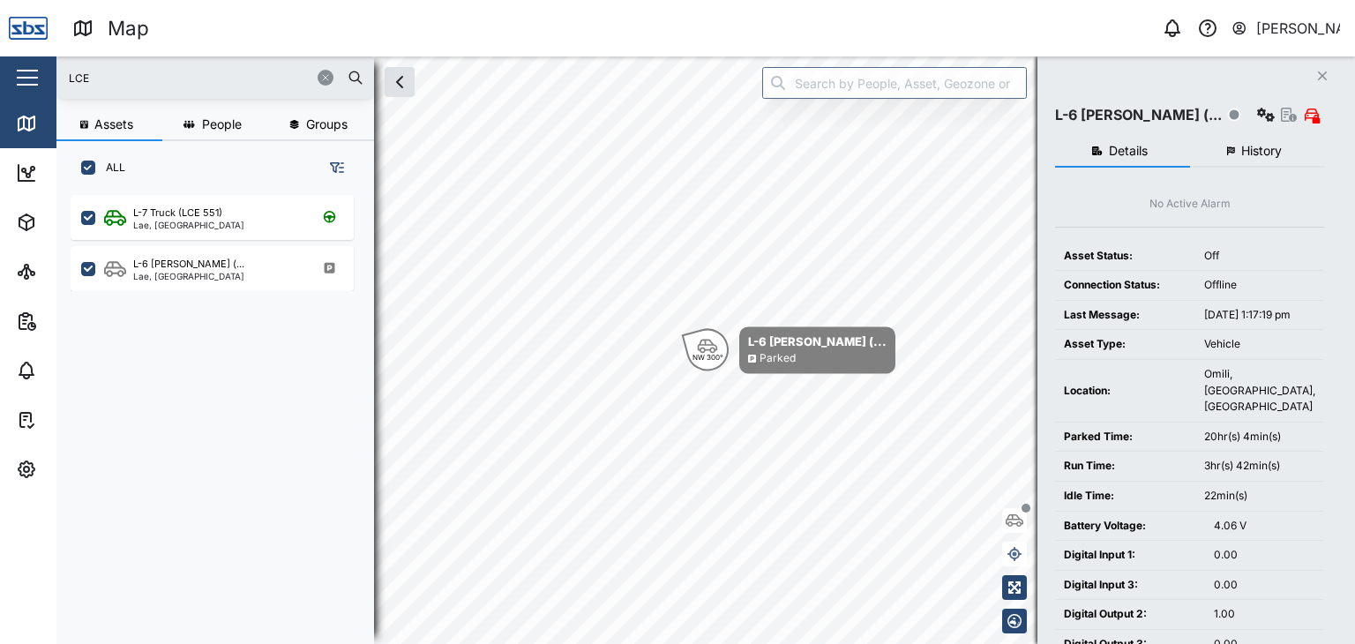
drag, startPoint x: 121, startPoint y: 75, endPoint x: 5, endPoint y: 82, distance: 115.8
click at [5, 82] on div "Map 0 Vijay Kumar Close Map Dashboard Assets ATS Camera Generator Personnel Tan…" at bounding box center [677, 322] width 1355 height 644
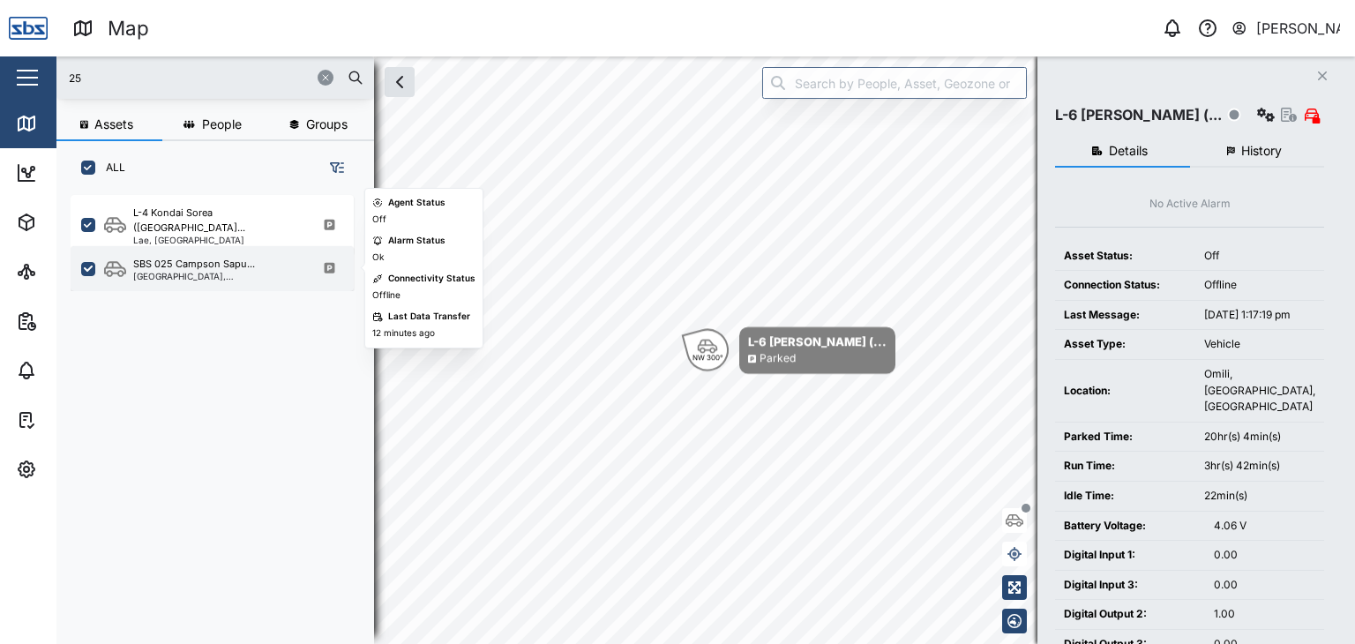
click at [185, 280] on div "SBS 025 Campson Sapu... Port Moresby, Southern Region" at bounding box center [212, 268] width 283 height 45
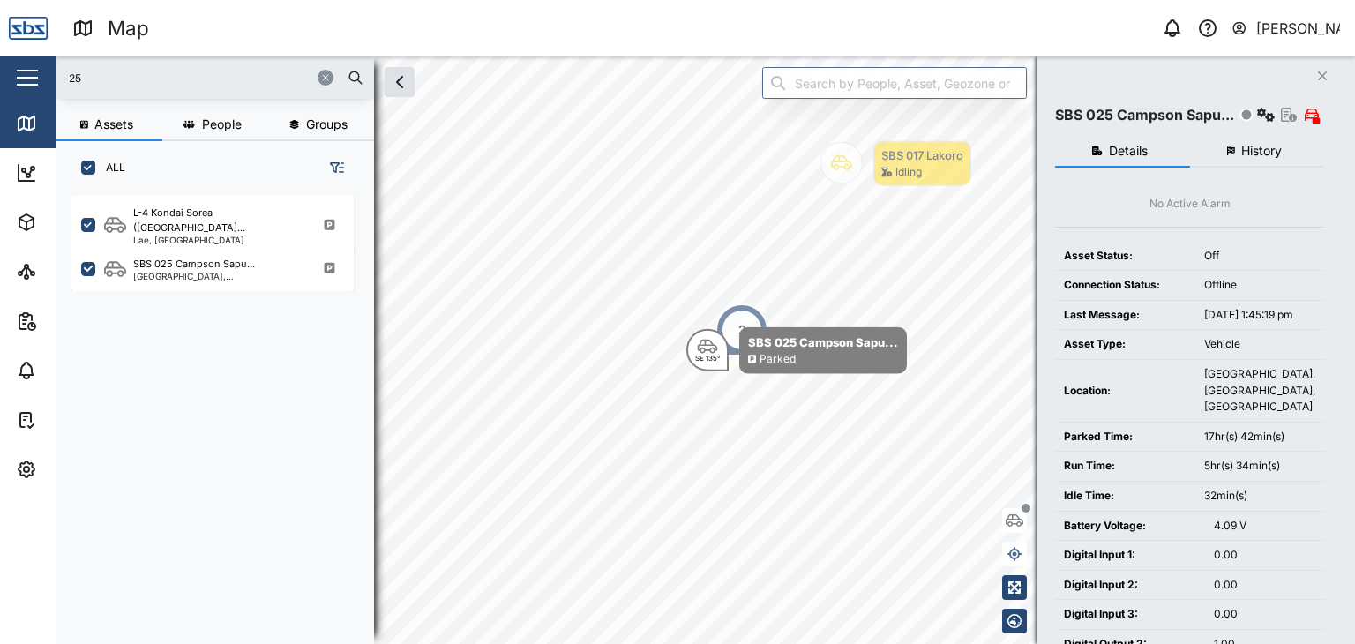
drag, startPoint x: 102, startPoint y: 71, endPoint x: 26, endPoint y: 76, distance: 76.9
click at [26, 76] on div "Map 0 Vijay Kumar Close Map Dashboard Assets ATS Camera Generator Personnel Tan…" at bounding box center [677, 322] width 1355 height 644
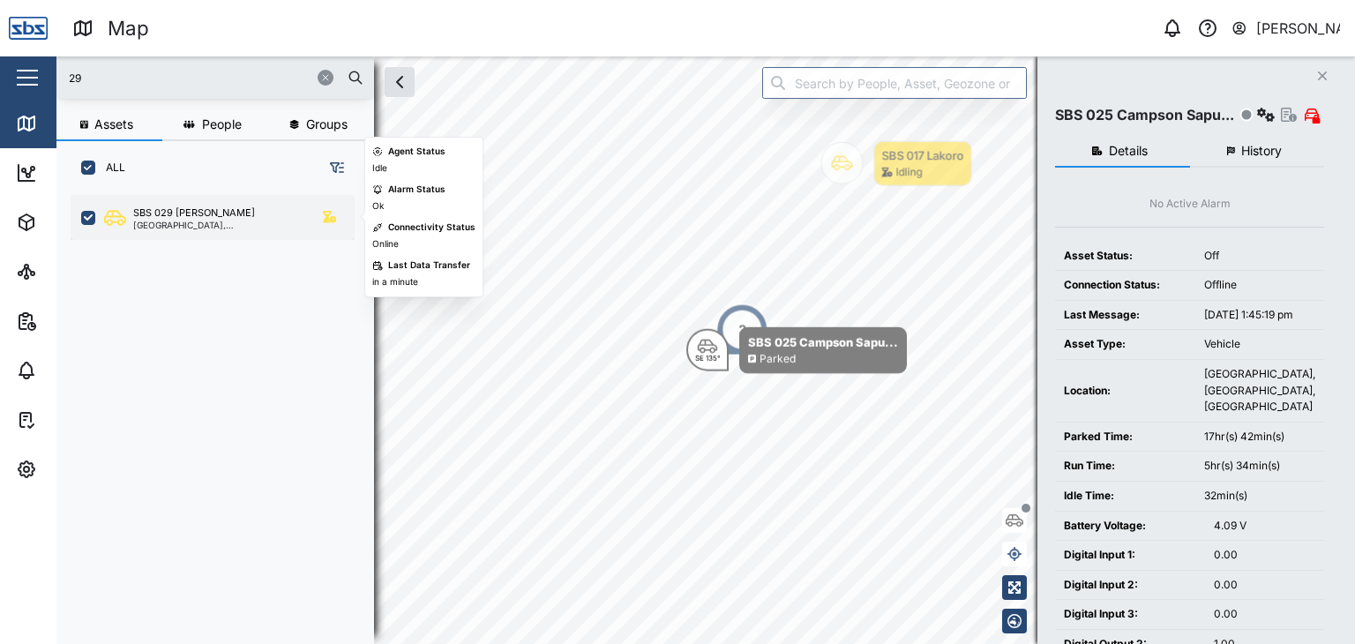
click at [138, 223] on div "[GEOGRAPHIC_DATA], [GEOGRAPHIC_DATA]" at bounding box center [217, 225] width 168 height 9
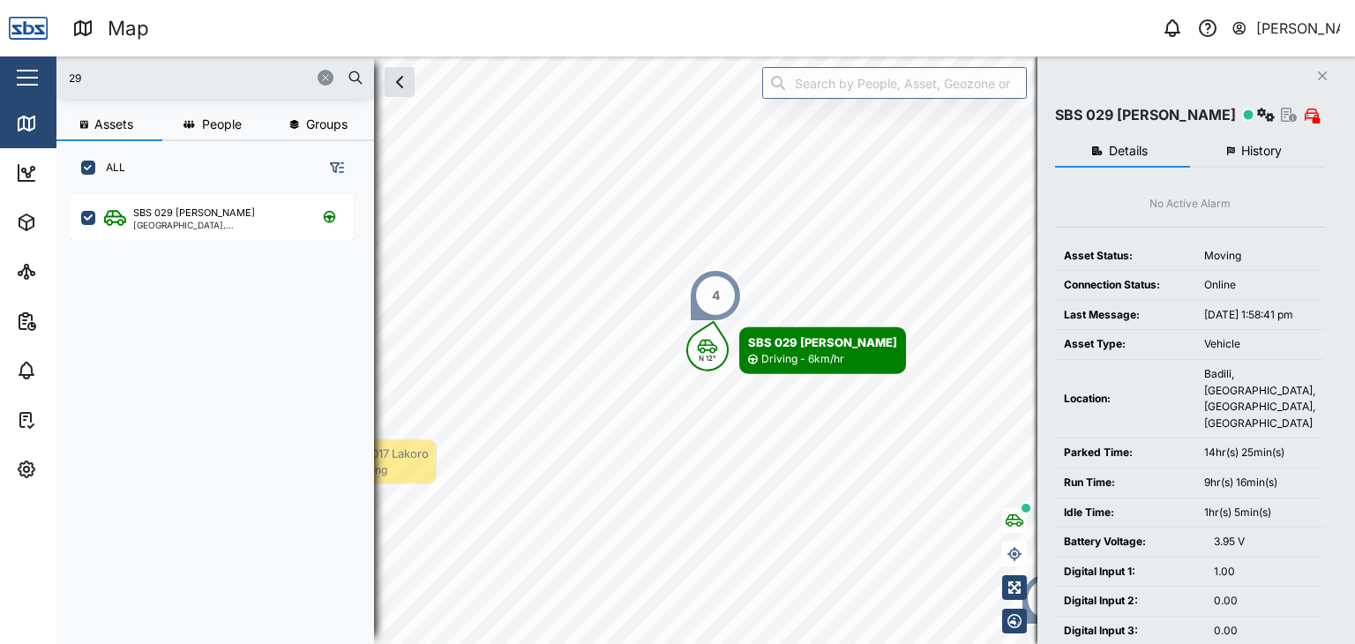
click at [702, 305] on div "4" at bounding box center [715, 295] width 53 height 53
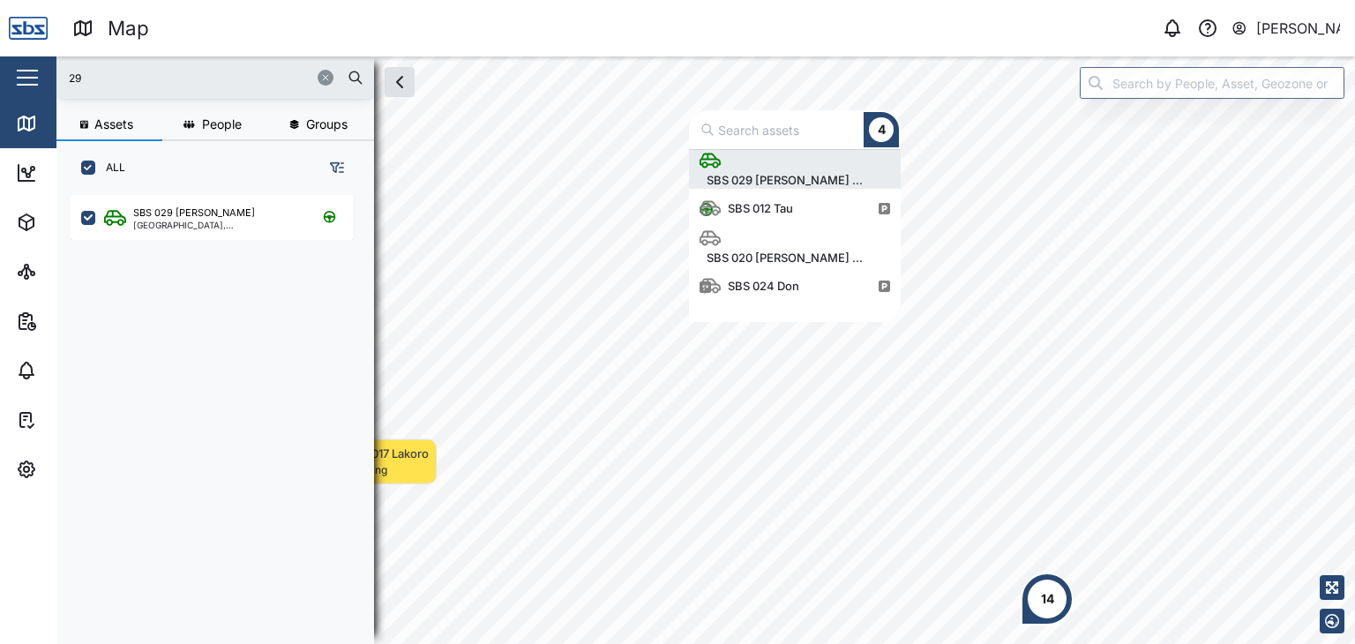
scroll to position [159, 198]
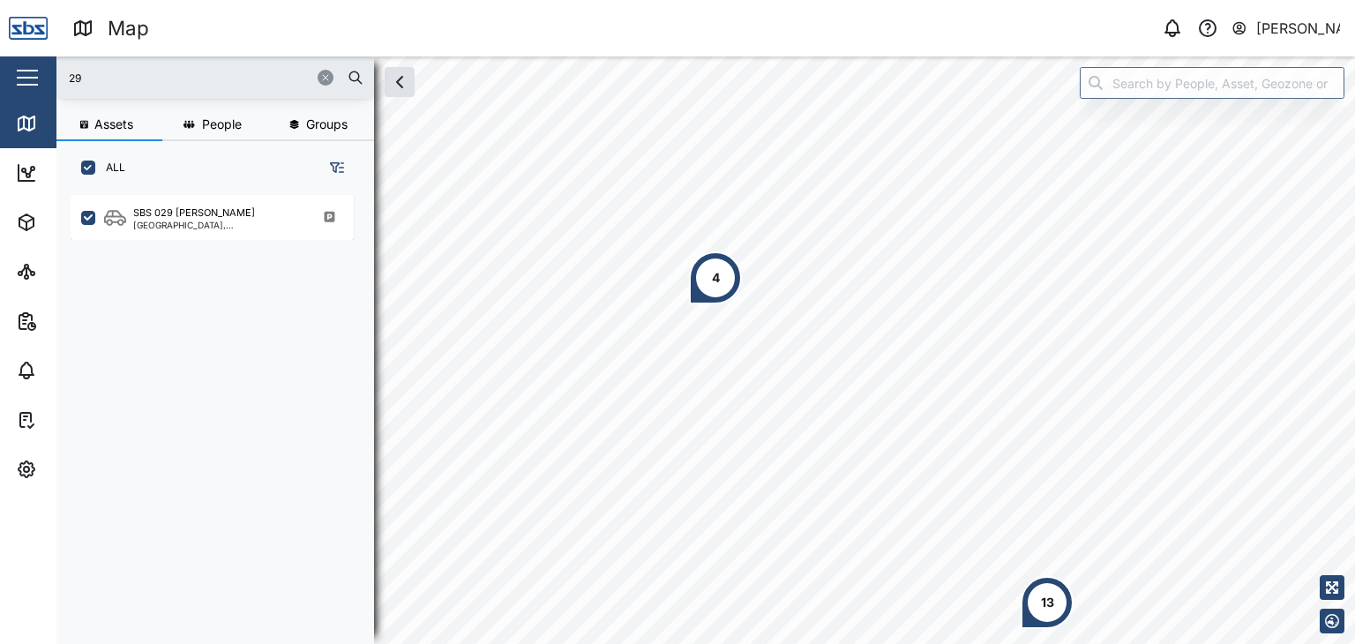
click at [727, 288] on div "4" at bounding box center [715, 277] width 53 height 53
drag, startPoint x: 102, startPoint y: 71, endPoint x: 0, endPoint y: 88, distance: 103.7
click at [0, 88] on div "Map 0 Vijay Kumar Close Map Dashboard Assets ATS Camera Generator Personnel Tan…" at bounding box center [677, 322] width 1355 height 644
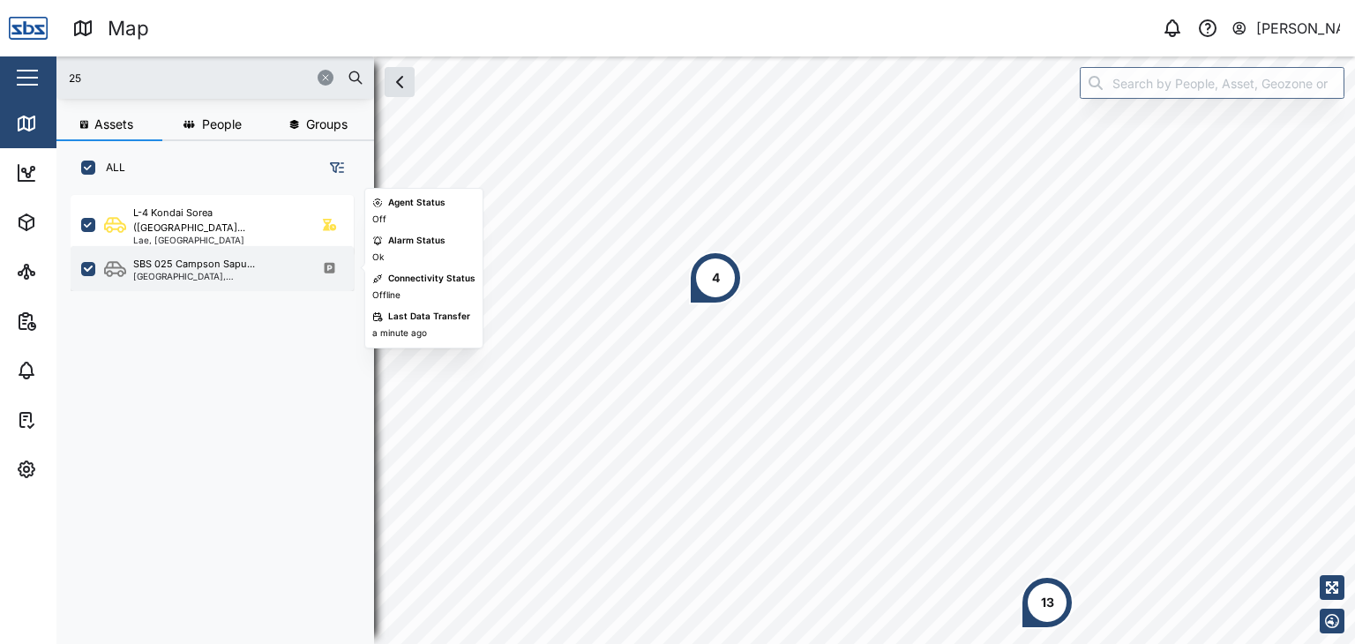
click at [167, 273] on div "[GEOGRAPHIC_DATA], [GEOGRAPHIC_DATA]" at bounding box center [217, 276] width 168 height 9
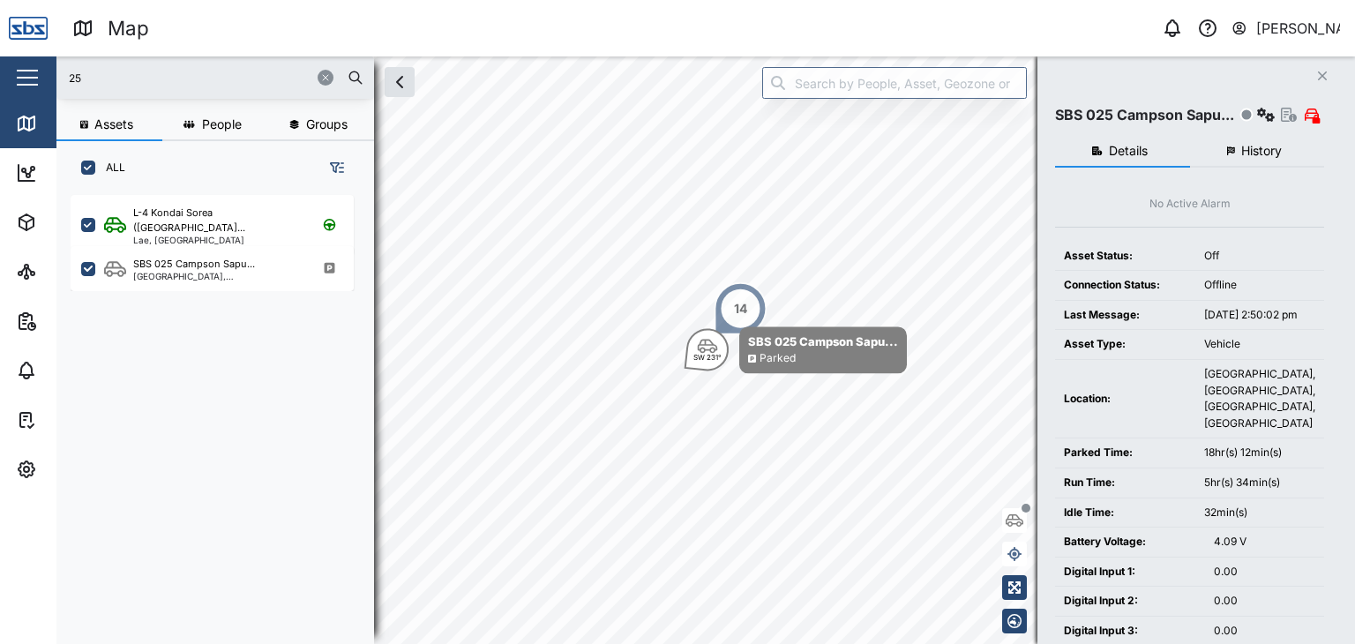
click at [28, 79] on div "Map 0 Vijay Kumar Close Map Dashboard Assets ATS Camera Generator Personnel Tan…" at bounding box center [677, 322] width 1355 height 644
type input "29"
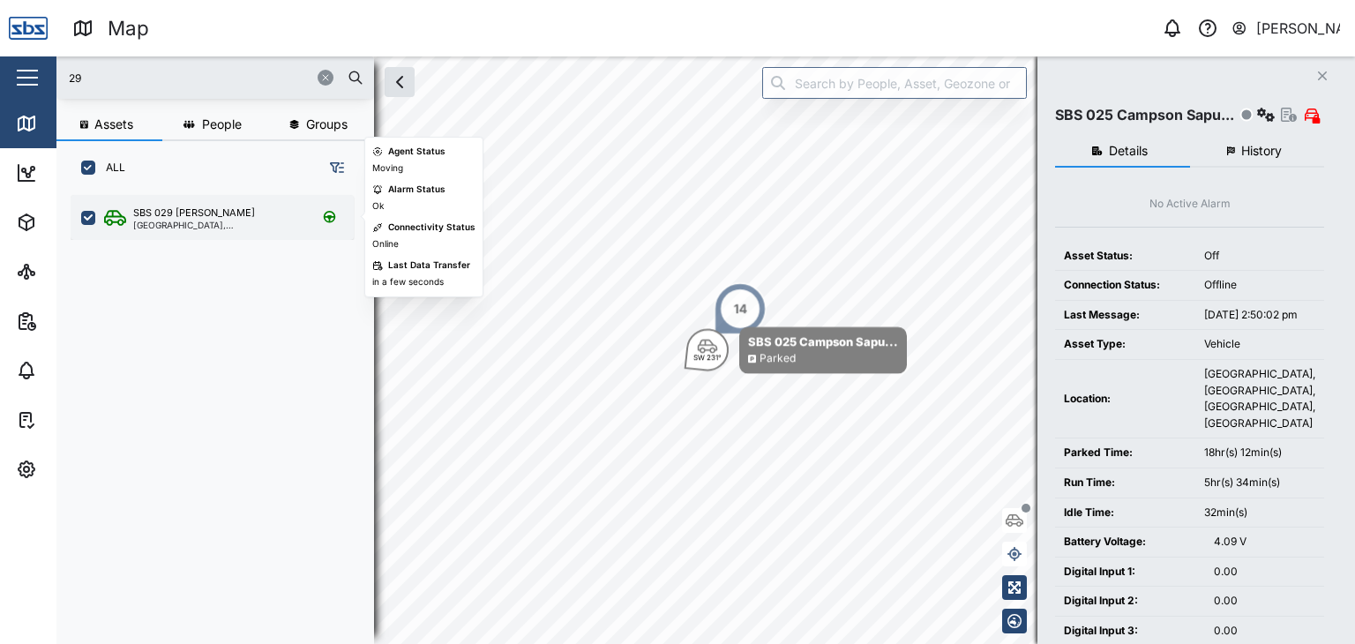
click at [189, 227] on div "[GEOGRAPHIC_DATA], [GEOGRAPHIC_DATA]" at bounding box center [217, 225] width 168 height 9
